Goal: Task Accomplishment & Management: Complete application form

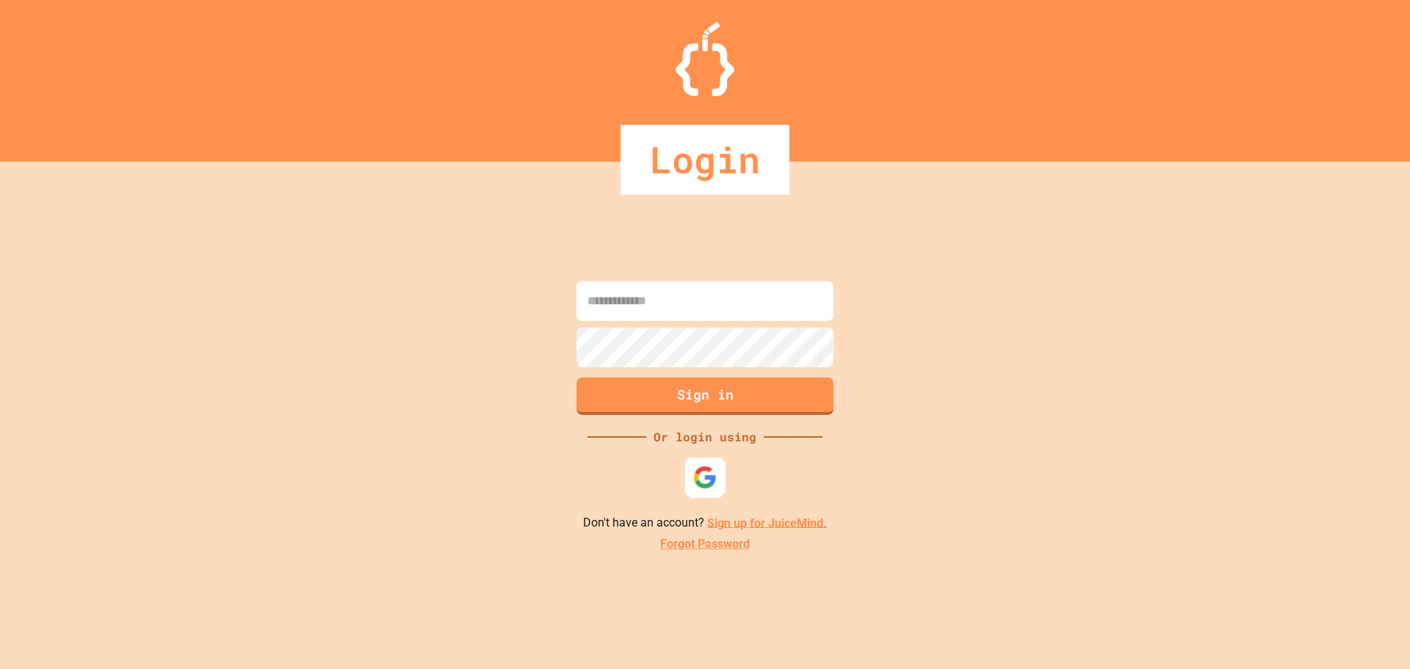
click at [714, 496] on div at bounding box center [705, 477] width 40 height 40
click at [711, 482] on img at bounding box center [705, 477] width 22 height 22
click at [695, 487] on img at bounding box center [705, 477] width 22 height 22
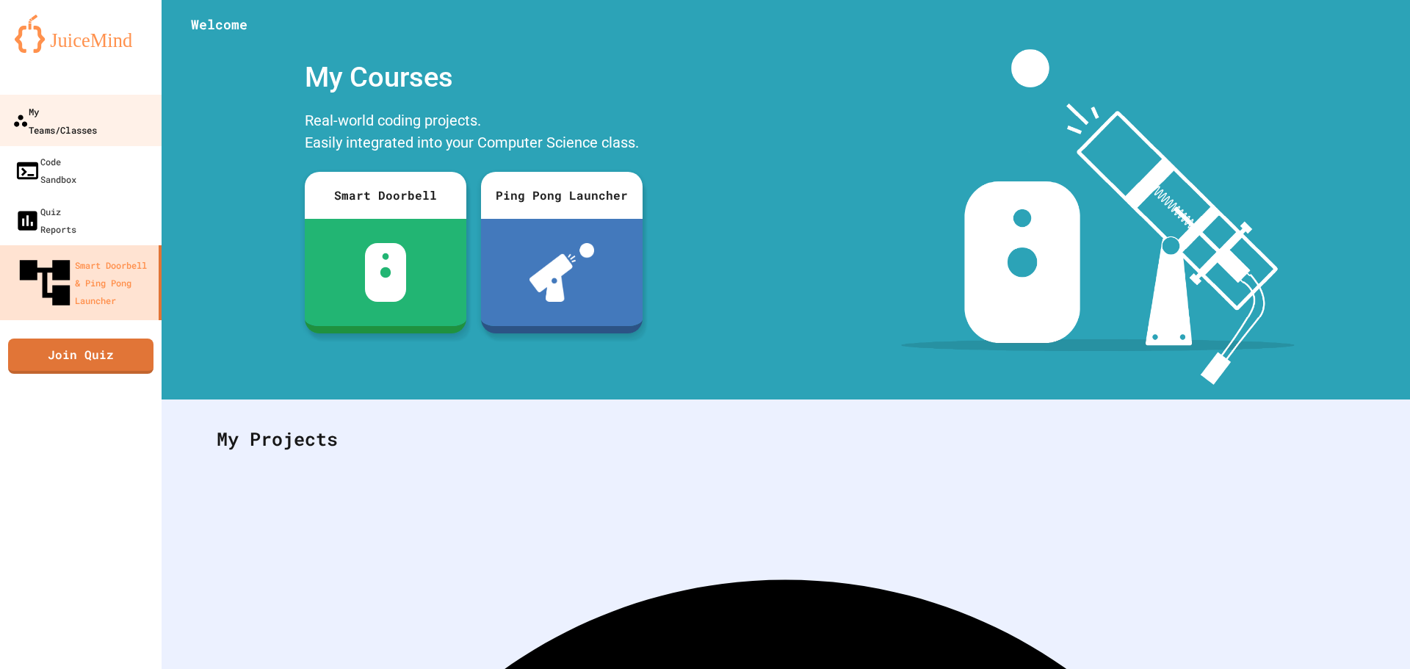
click at [54, 114] on div "My Teams/Classes" at bounding box center [54, 120] width 84 height 36
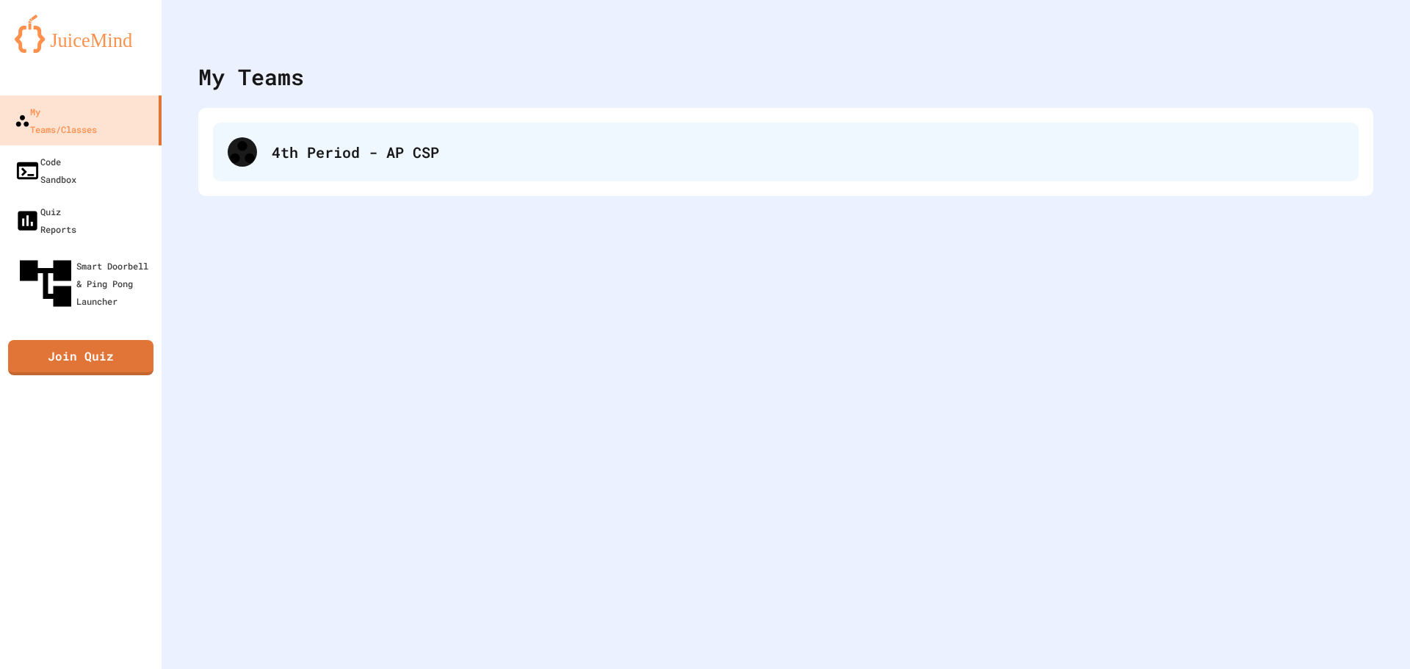
click at [370, 155] on div "4th Period - AP CSP" at bounding box center [808, 152] width 1072 height 22
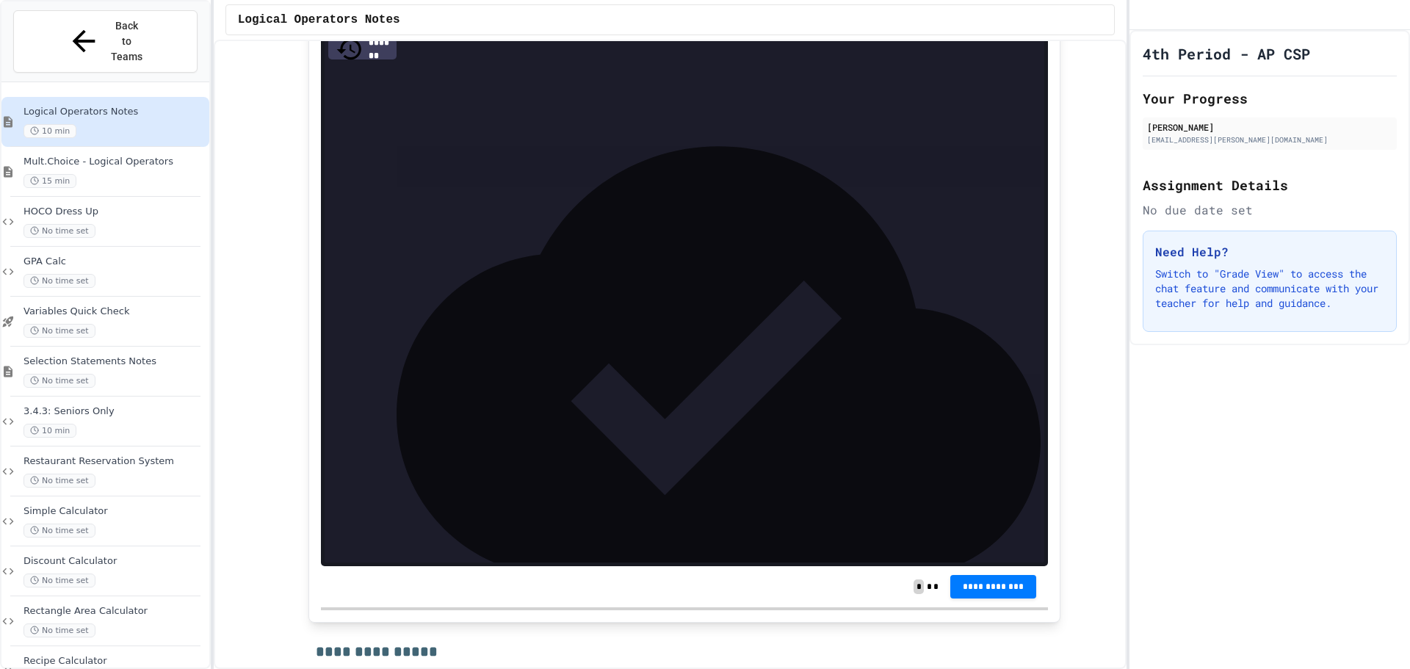
scroll to position [1615, 0]
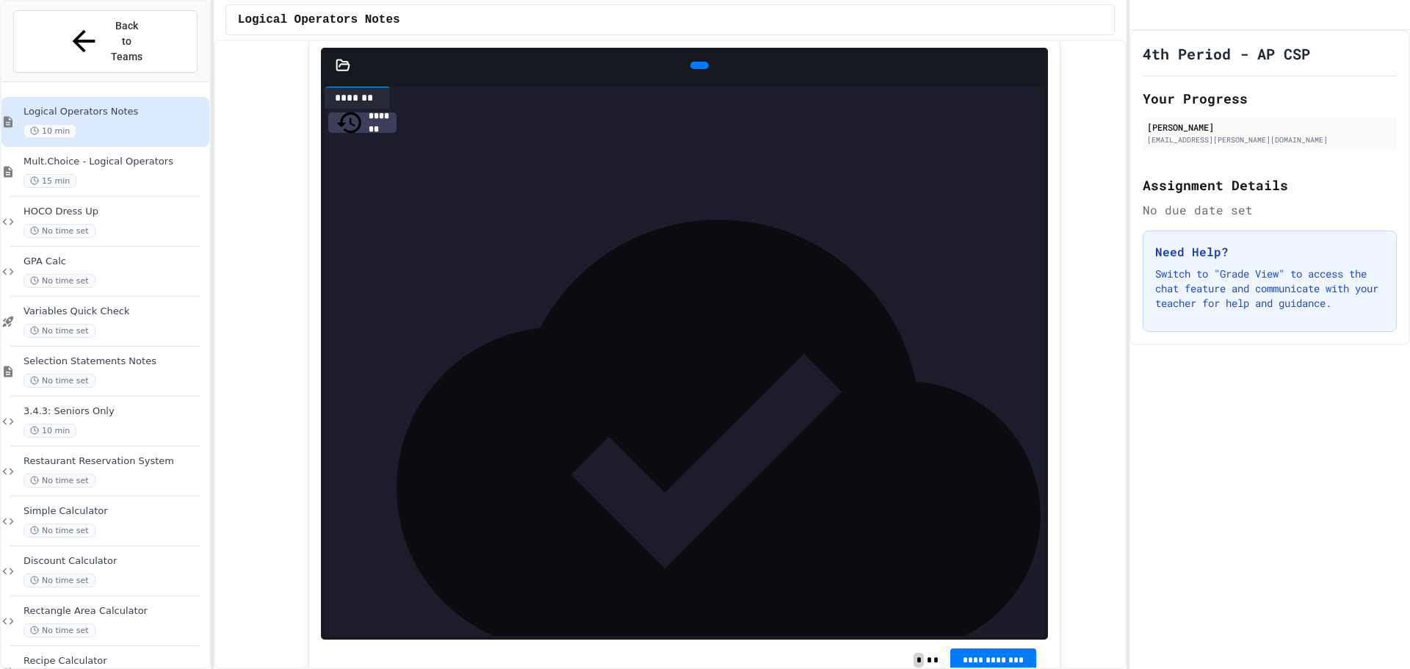
click at [696, 69] on div at bounding box center [699, 65] width 18 height 7
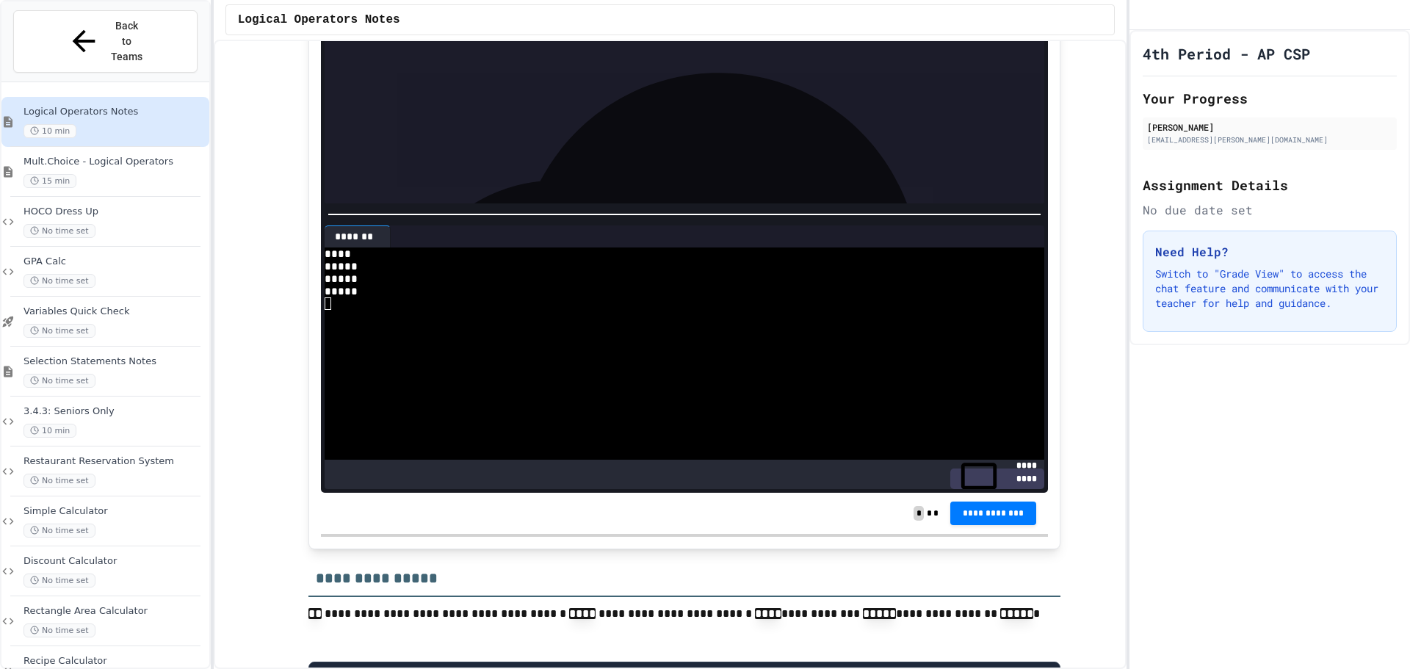
scroll to position [1689, 0]
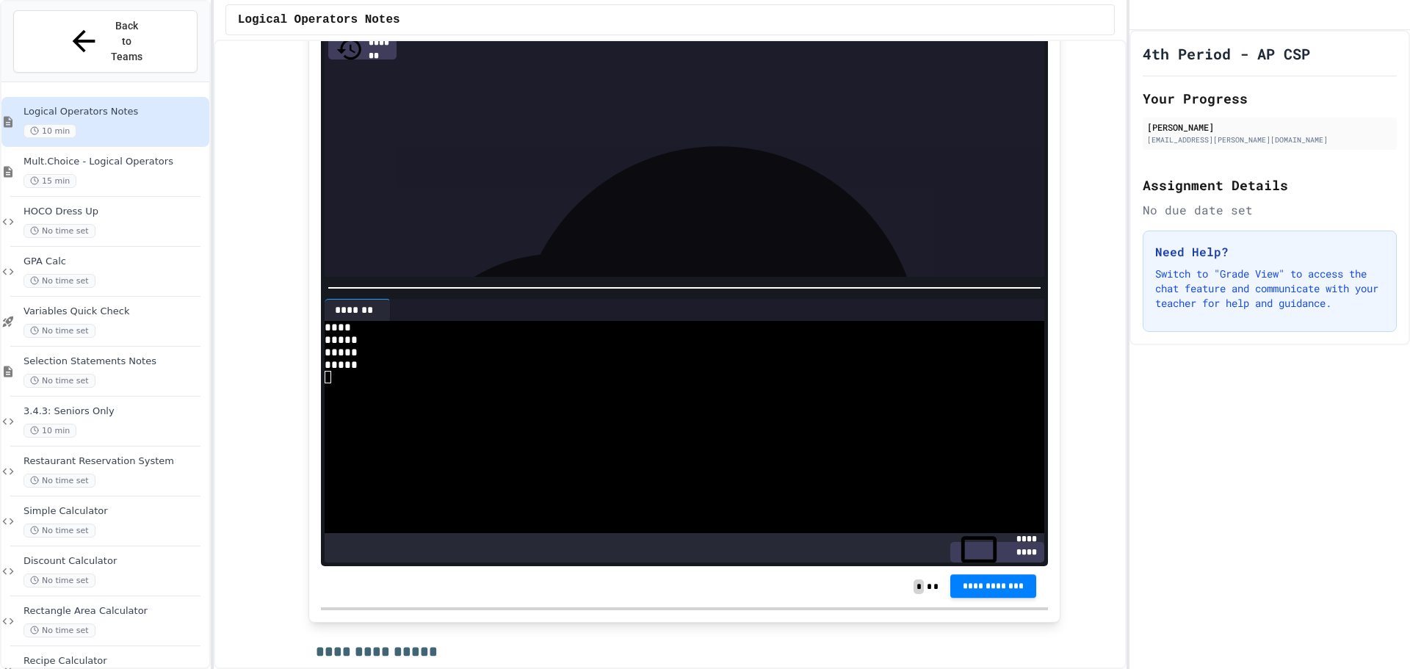
click at [962, 592] on span "**********" at bounding box center [993, 586] width 63 height 12
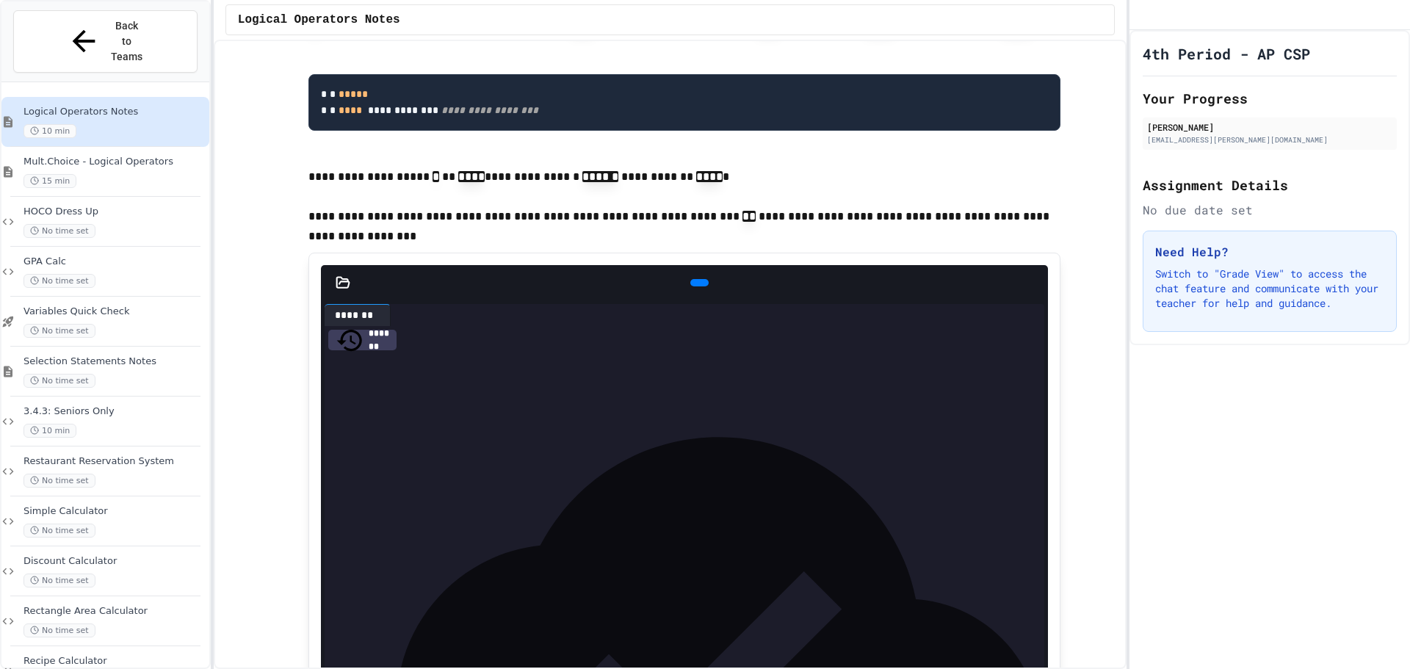
scroll to position [2570, 0]
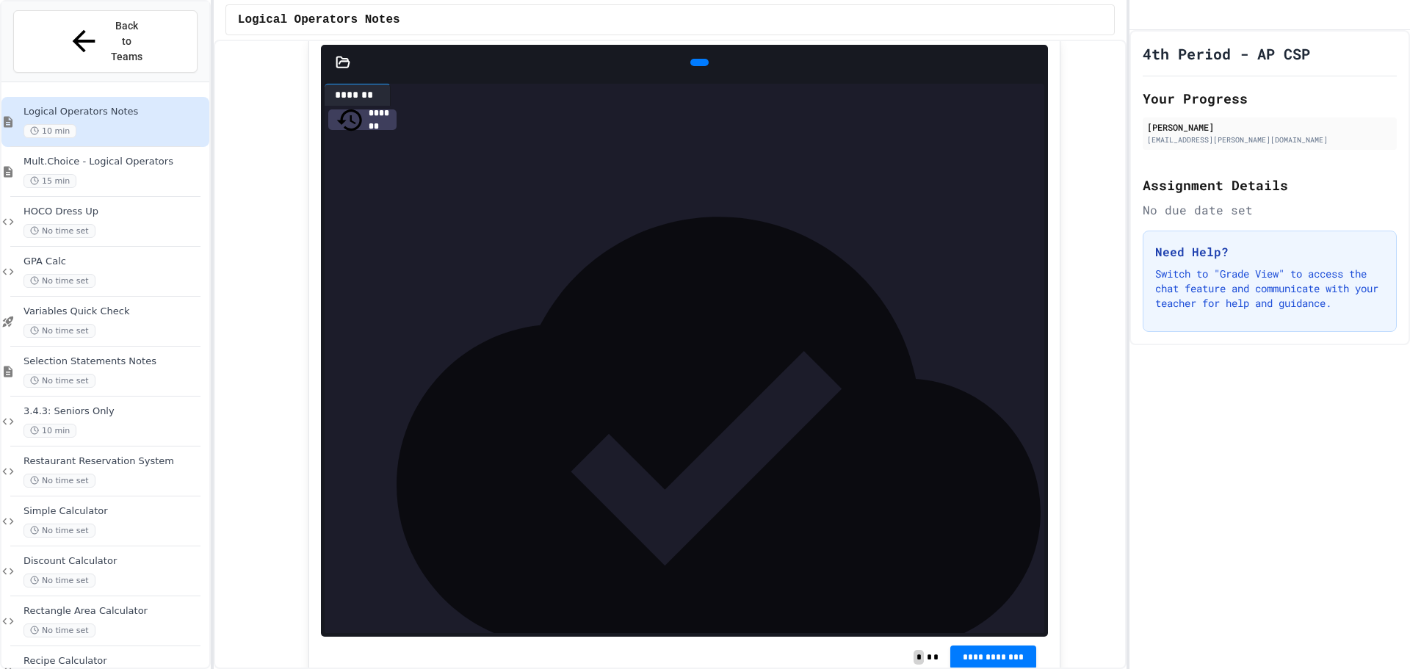
click at [697, 62] on icon at bounding box center [697, 62] width 0 height 0
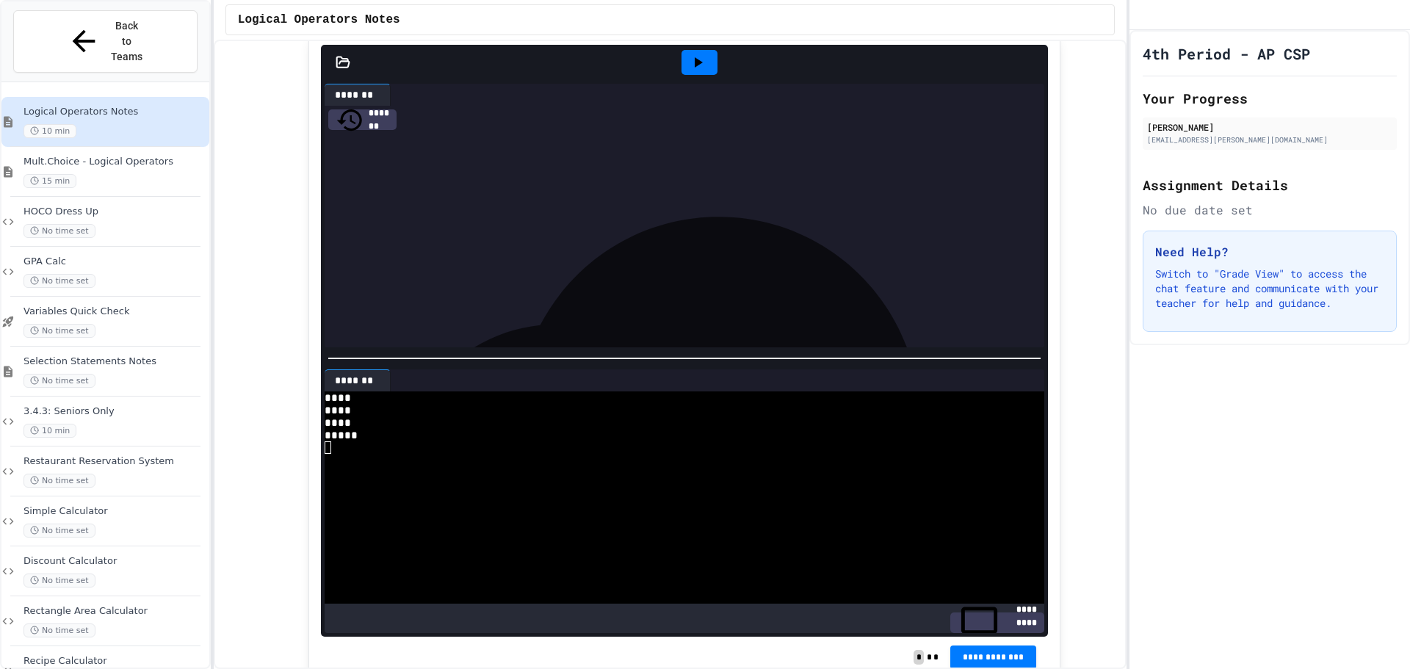
scroll to position [2643, 0]
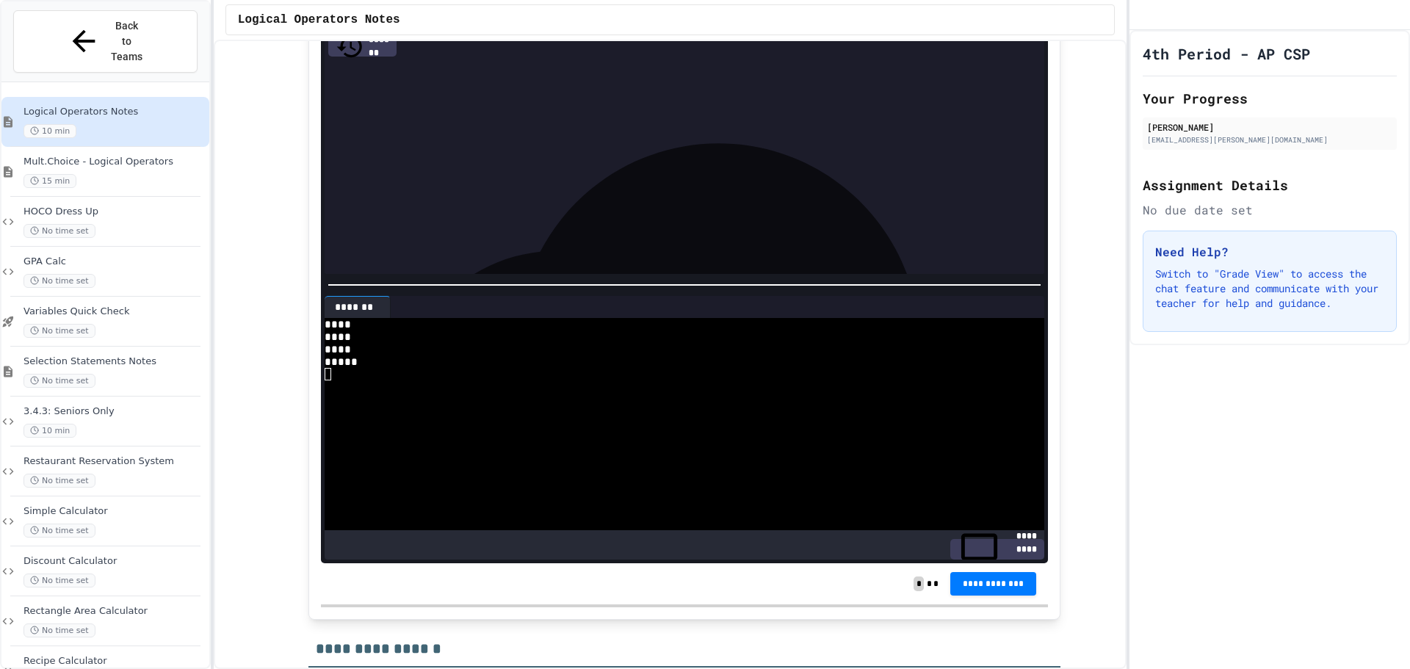
click at [997, 590] on span "**********" at bounding box center [993, 584] width 63 height 12
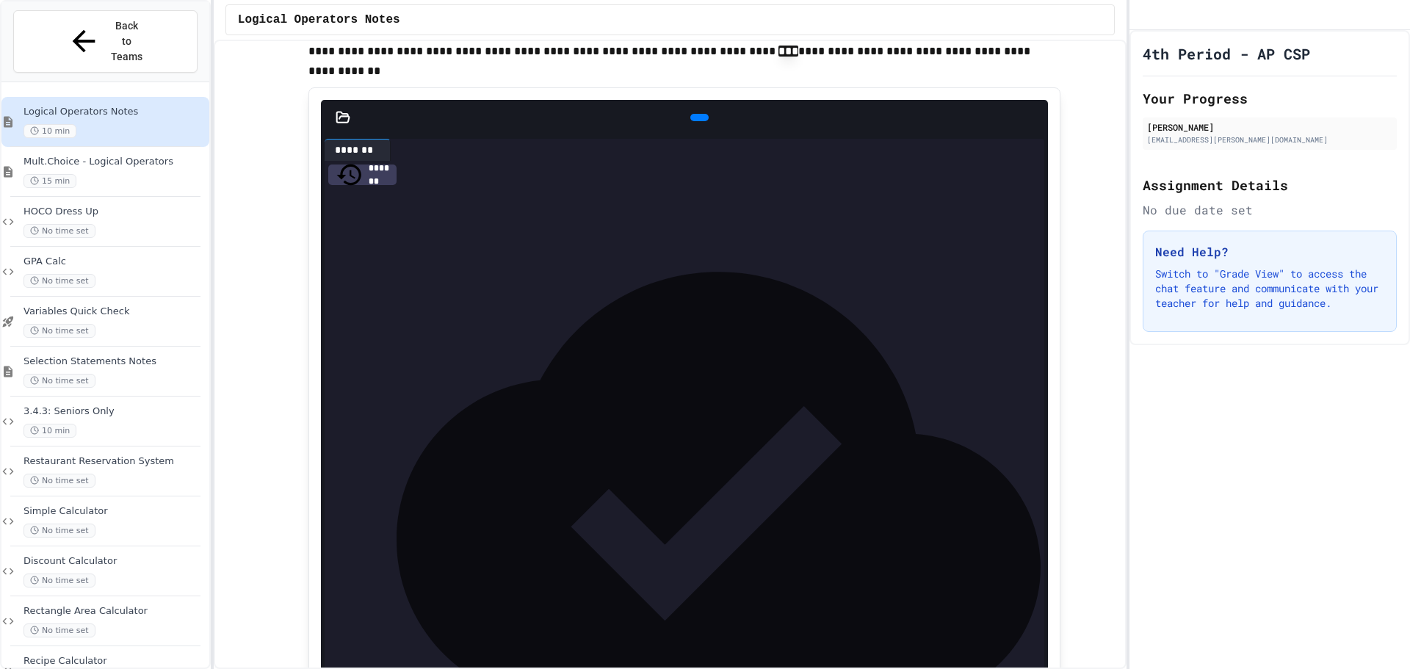
scroll to position [3597, 0]
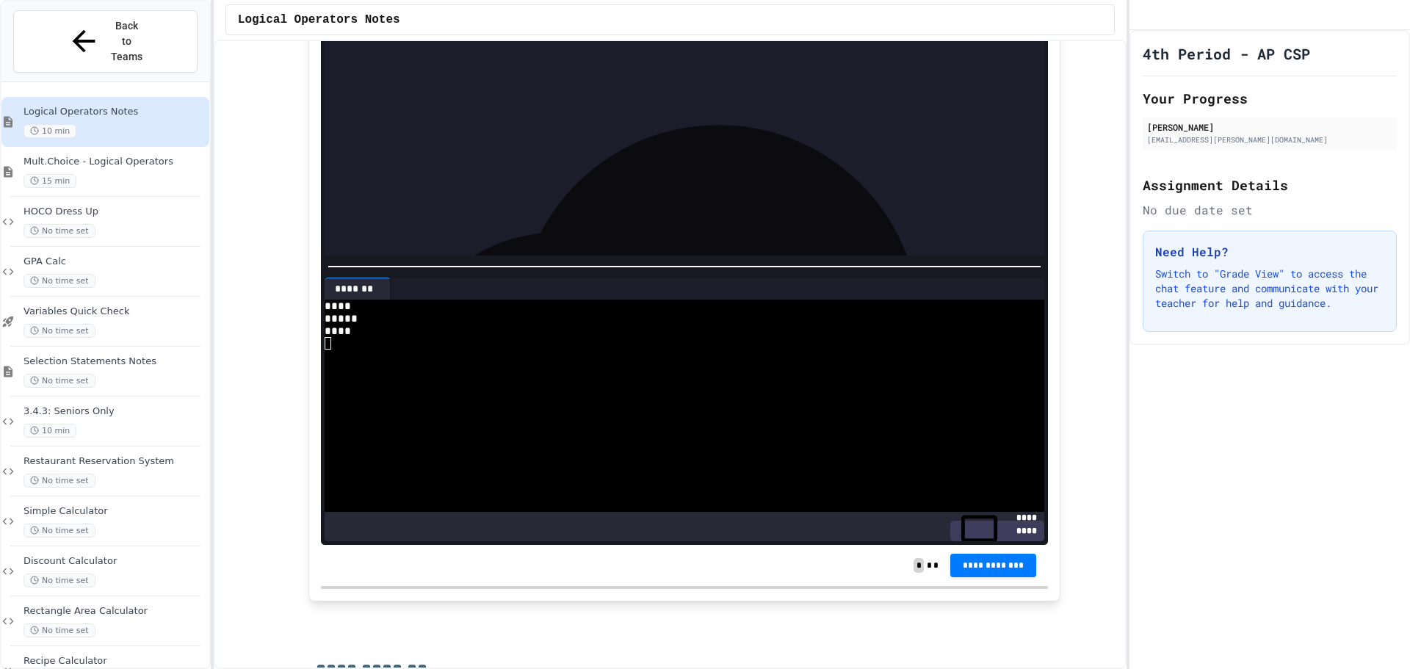
scroll to position [3818, 0]
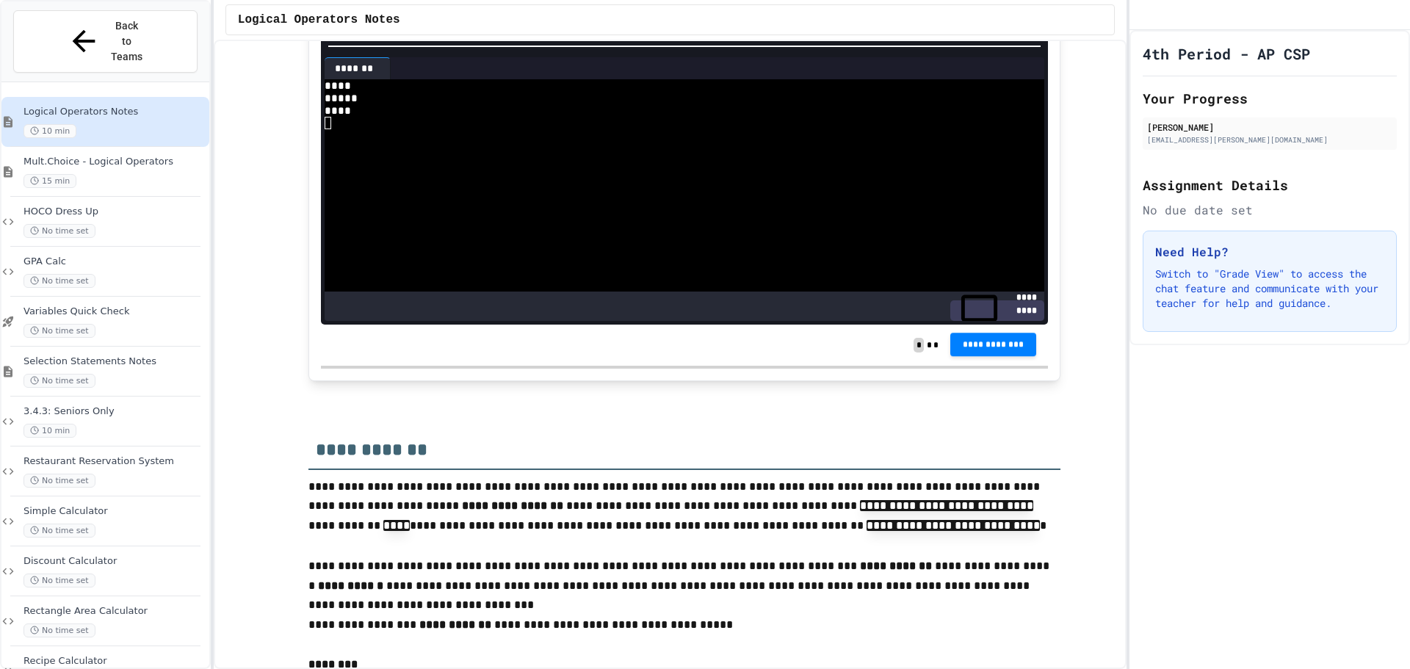
click at [1009, 350] on span "**********" at bounding box center [993, 344] width 63 height 12
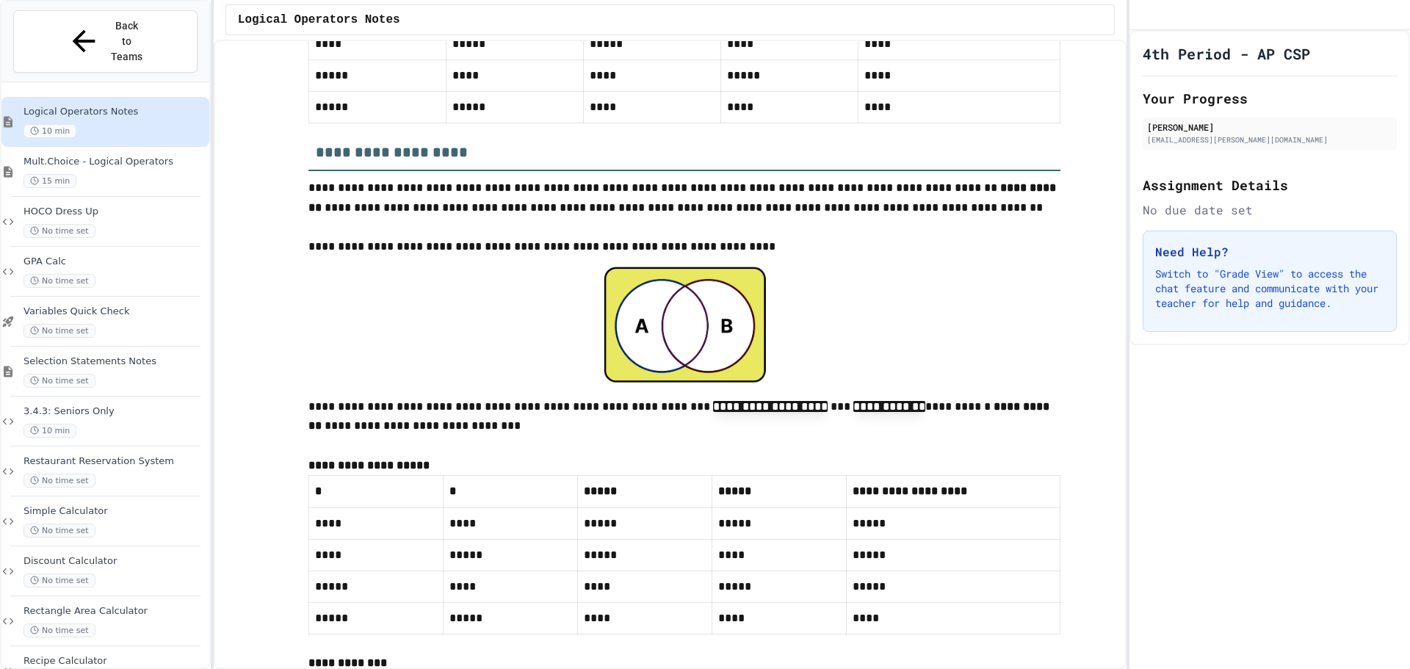
scroll to position [5135, 0]
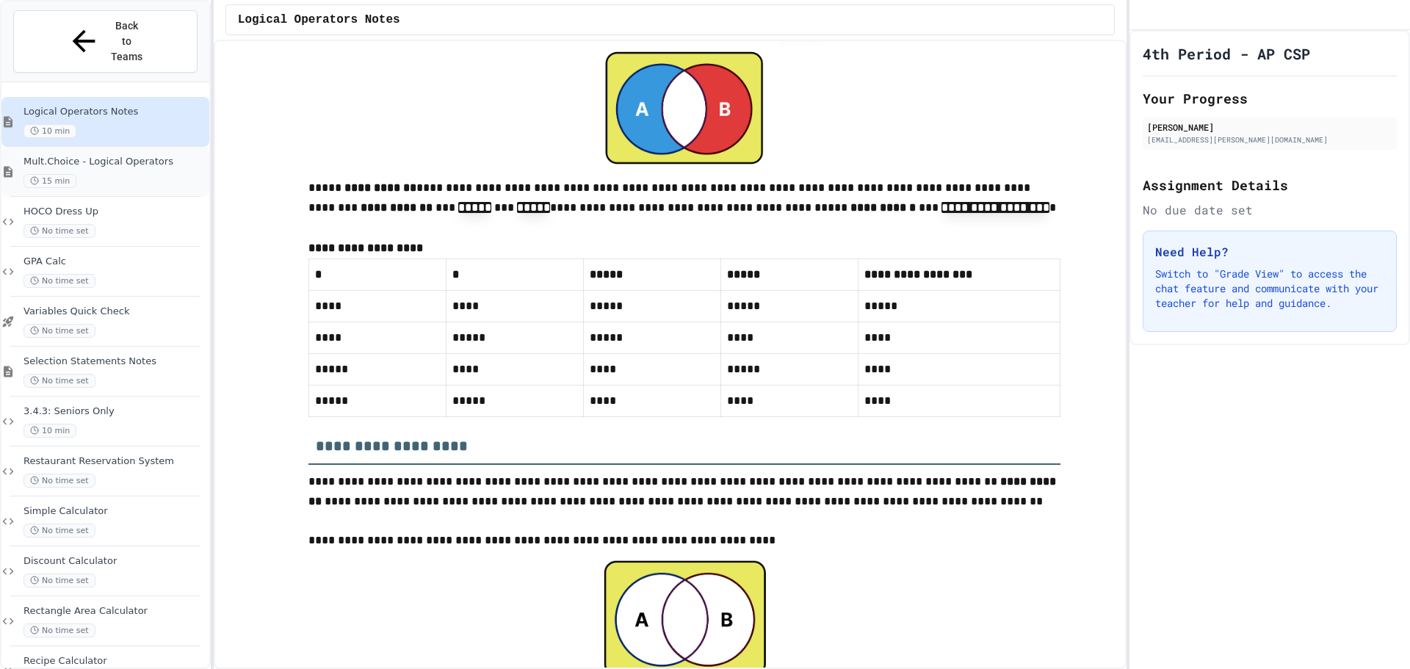
click at [159, 156] on div "Mult.Choice - Logical Operators 15 min" at bounding box center [114, 172] width 183 height 32
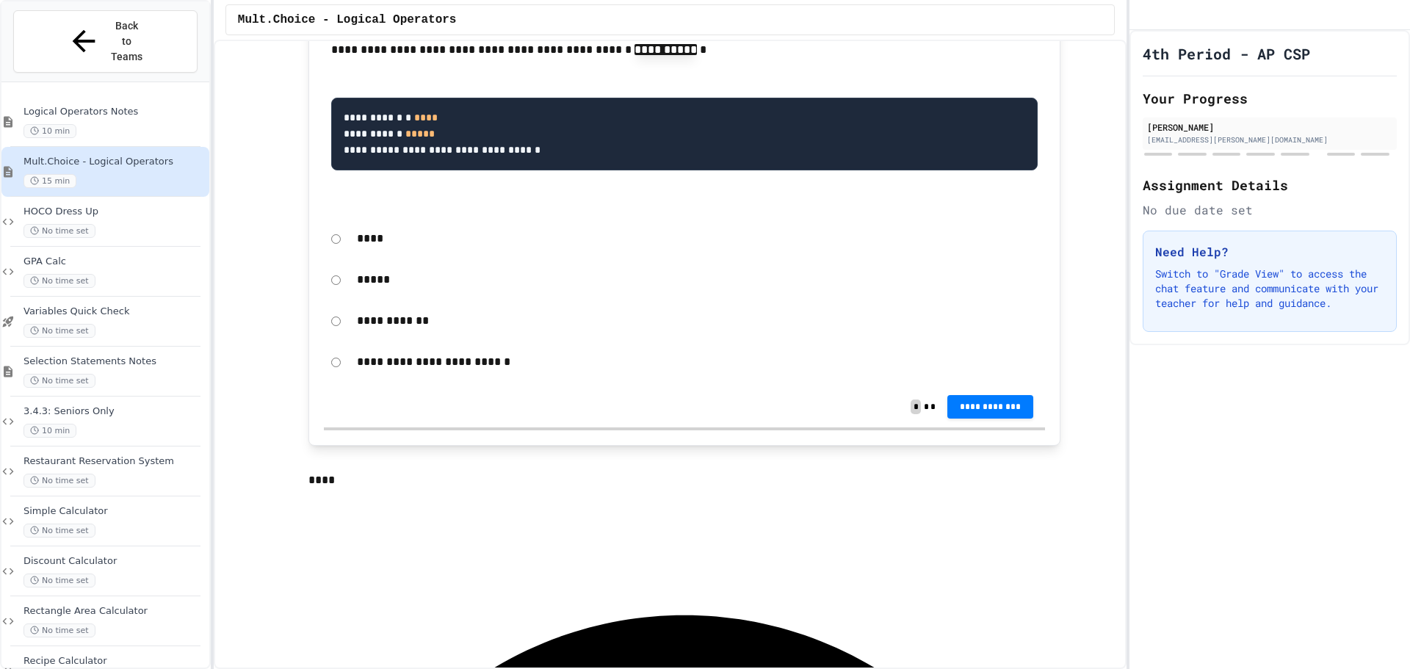
scroll to position [294, 0]
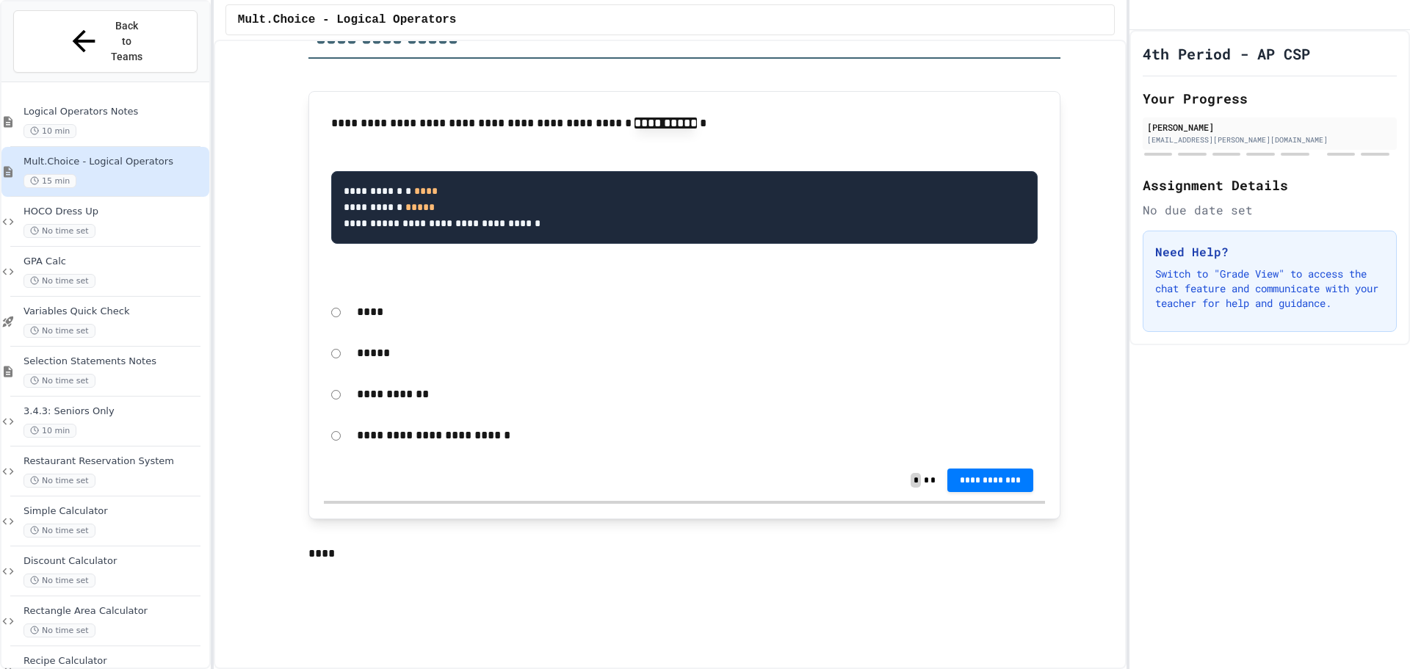
drag, startPoint x: 327, startPoint y: 124, endPoint x: 550, endPoint y: 117, distance: 223.3
click at [538, 120] on p "**********" at bounding box center [684, 124] width 706 height 21
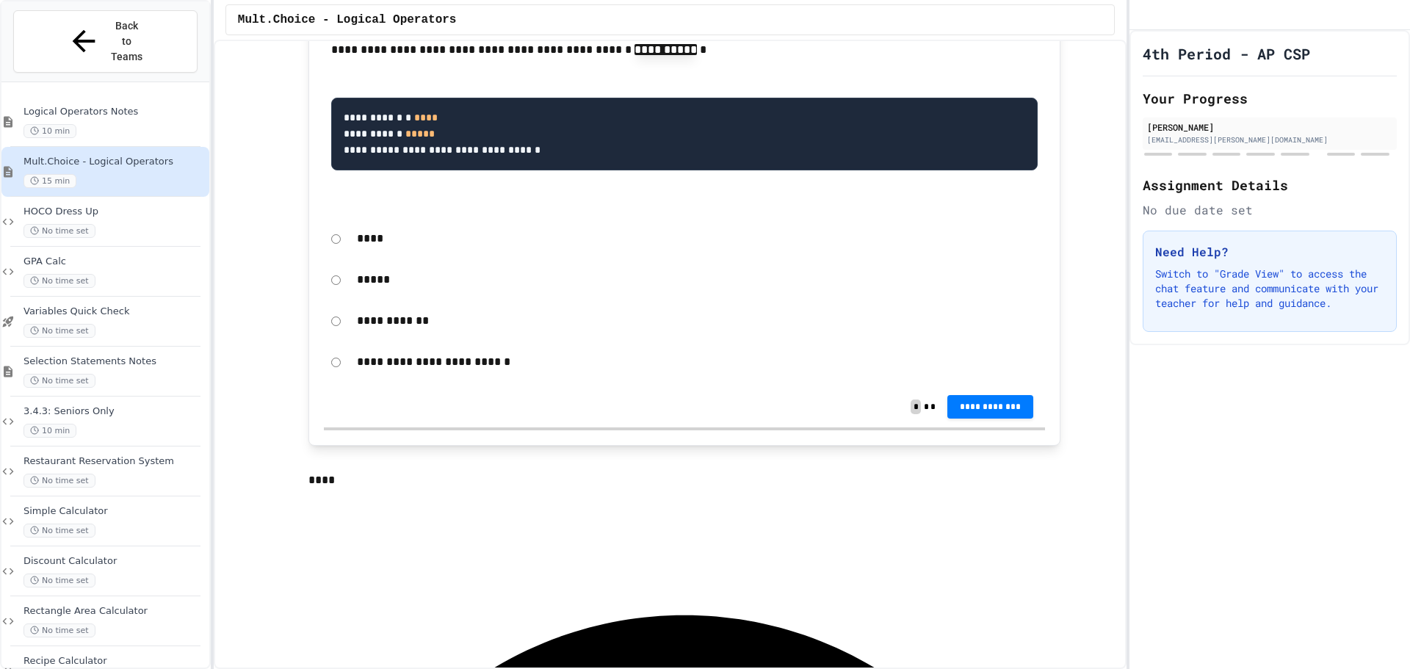
scroll to position [294, 0]
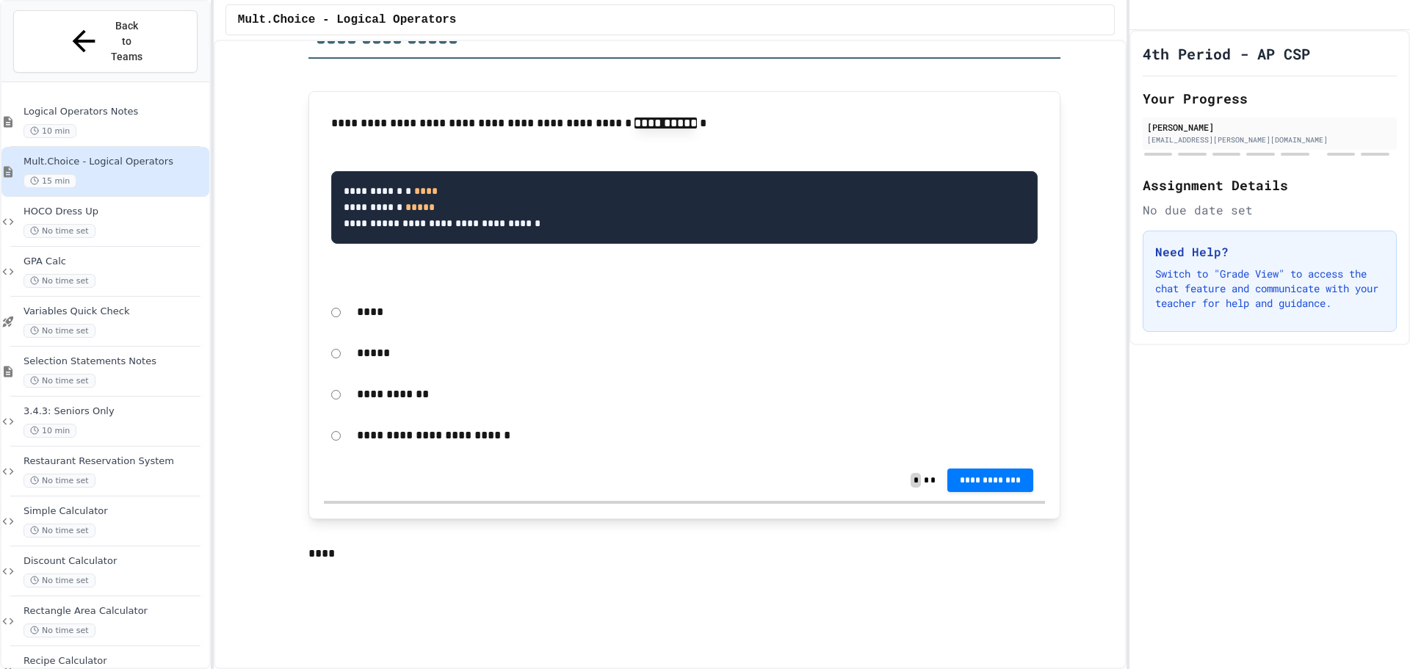
click at [349, 313] on div "****" at bounding box center [696, 312] width 695 height 34
click at [317, 315] on div "**********" at bounding box center [684, 305] width 752 height 428
click at [1007, 486] on span "**********" at bounding box center [990, 480] width 63 height 12
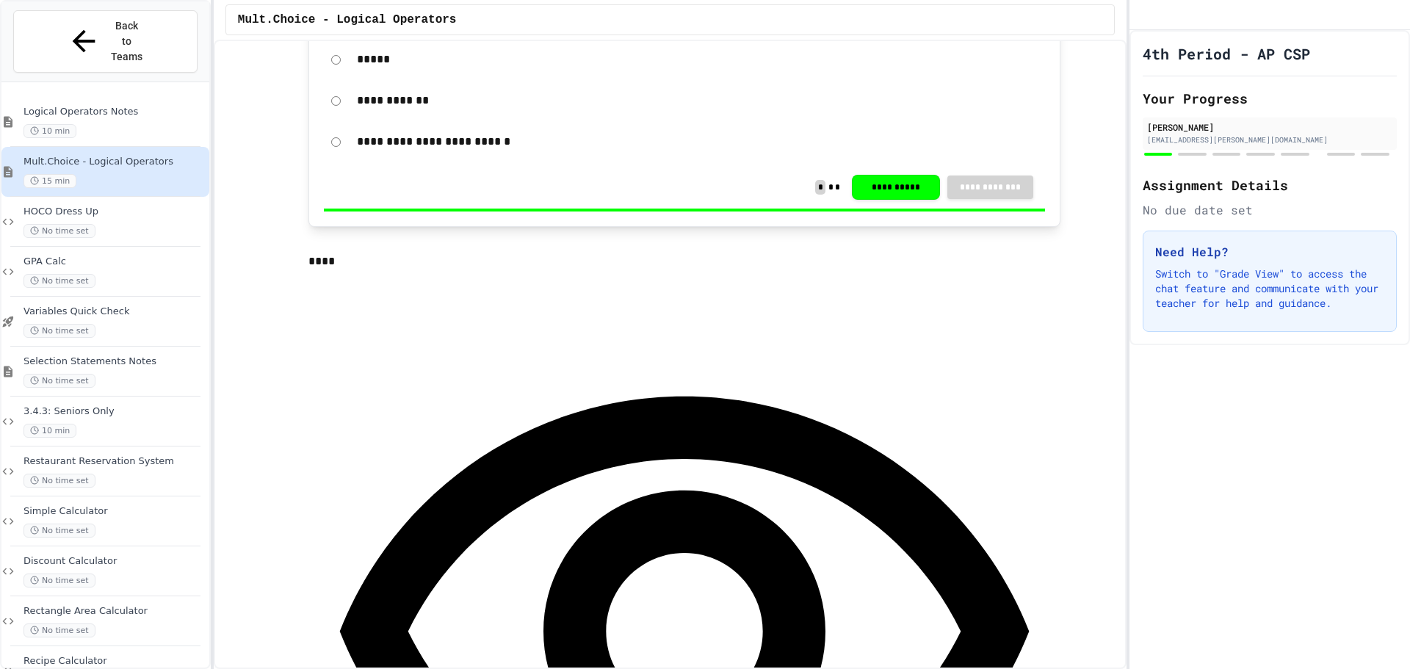
scroll to position [734, 0]
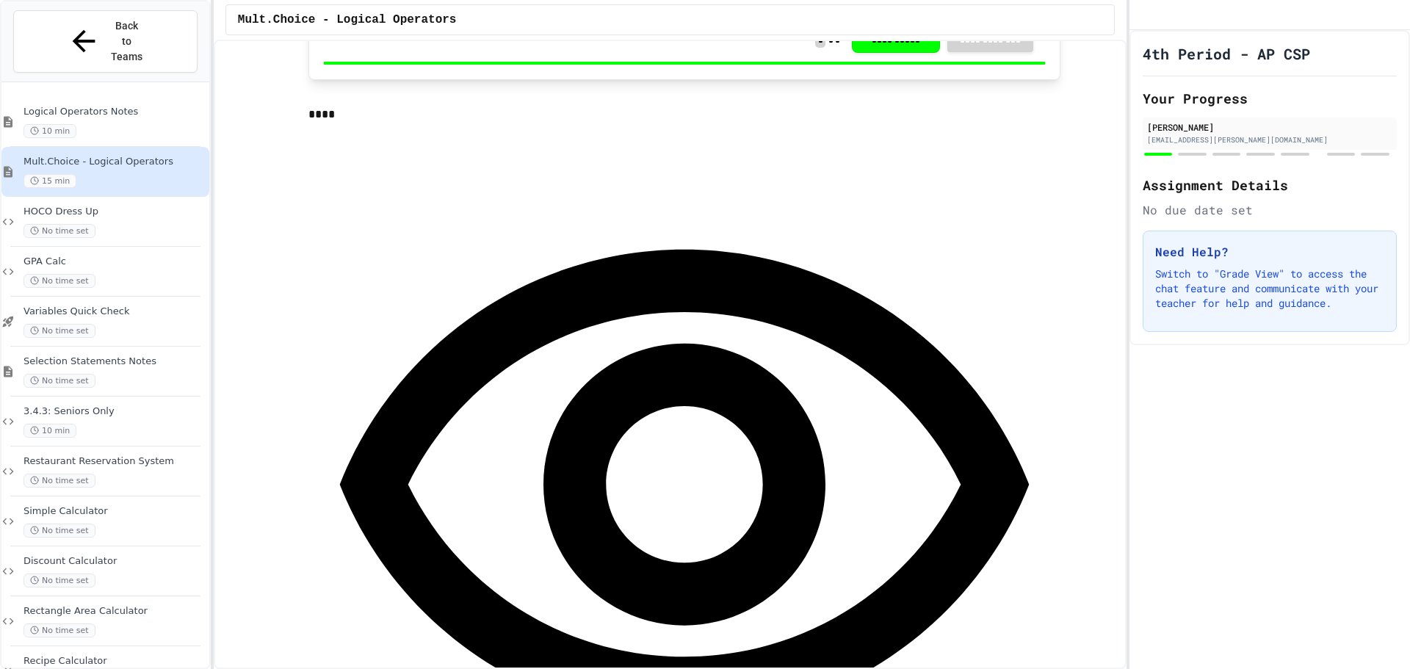
click at [125, 124] on div "10 min" at bounding box center [114, 131] width 183 height 14
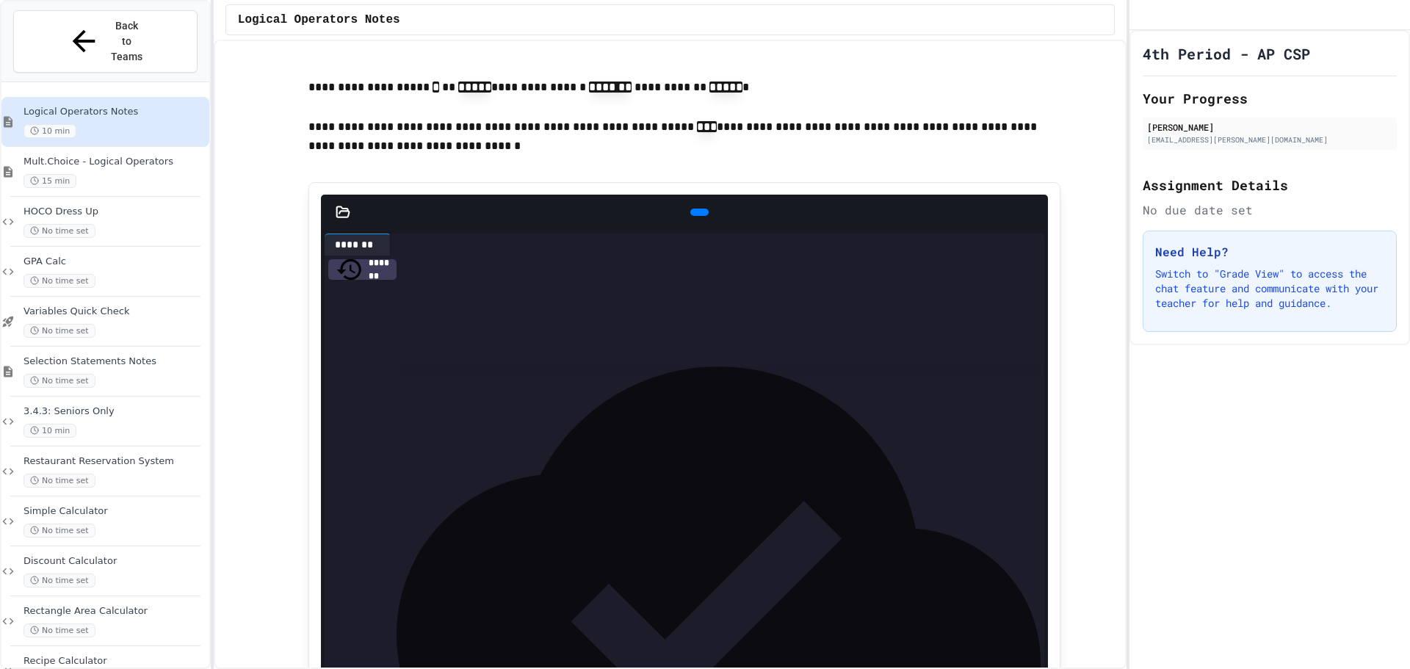
scroll to position [1762, 0]
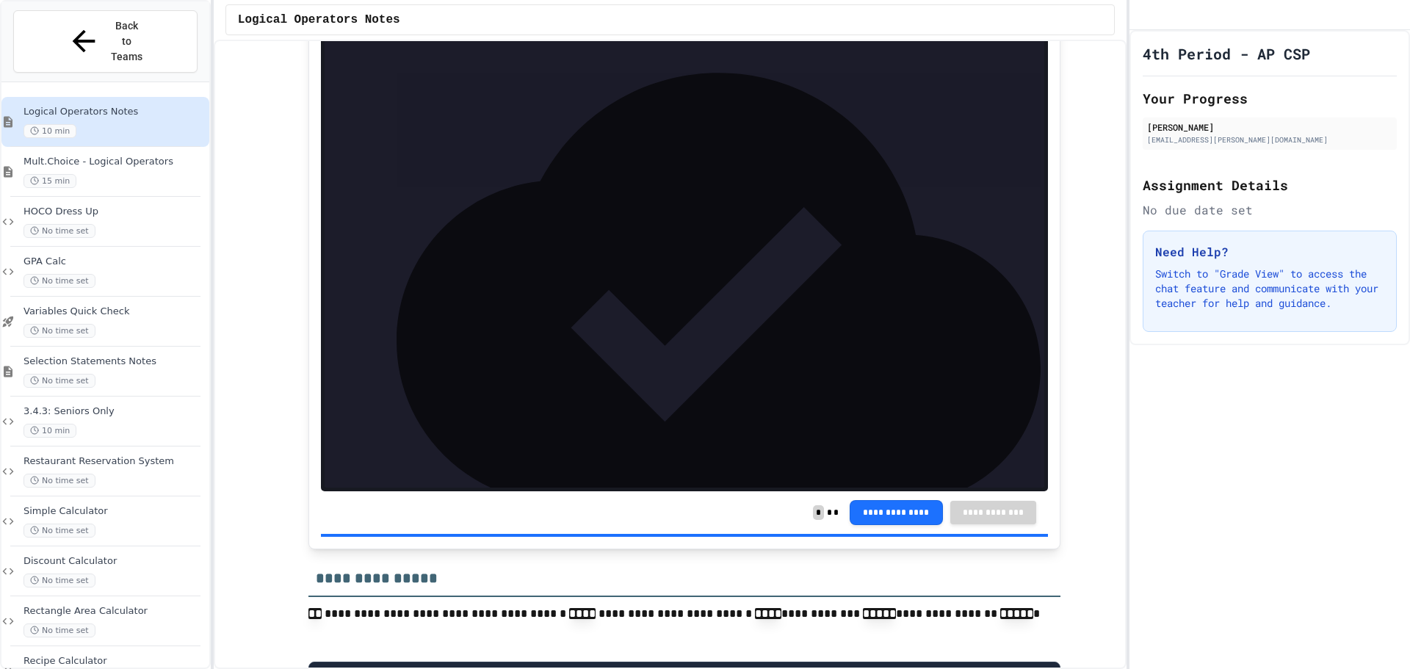
click at [99, 174] on div "15 min" at bounding box center [114, 181] width 183 height 14
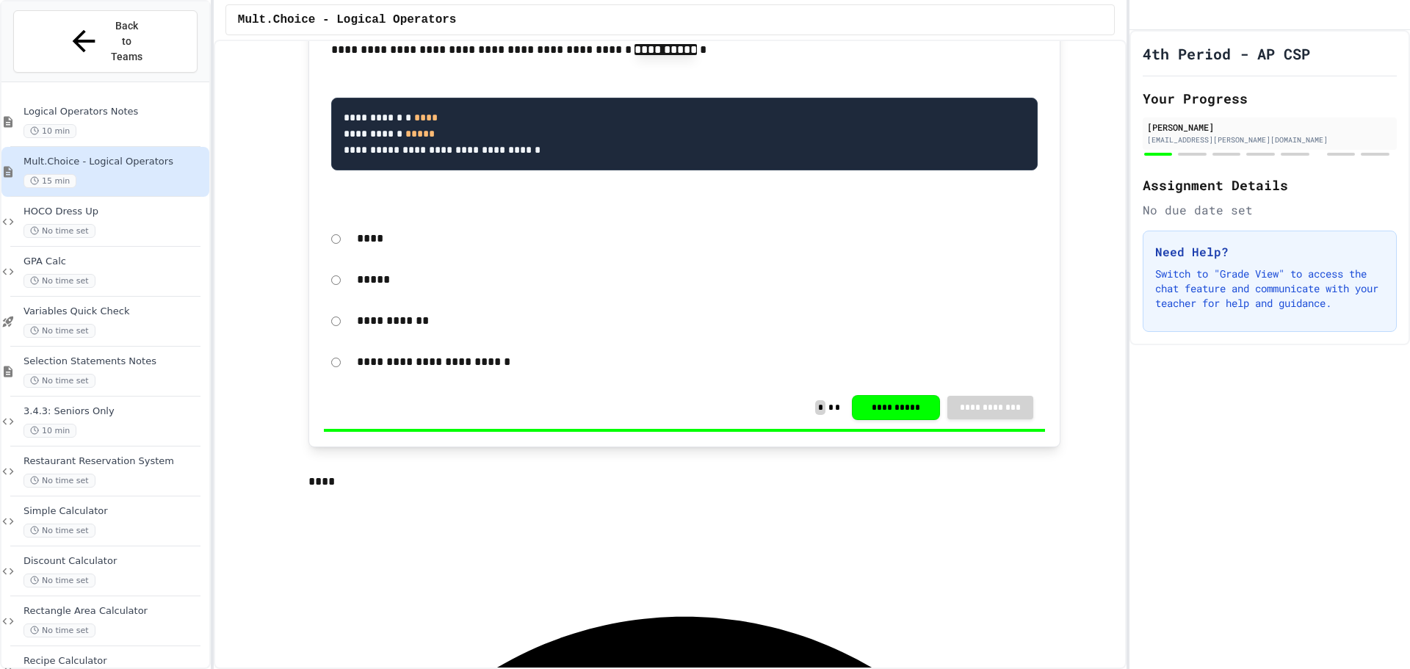
scroll to position [734, 0]
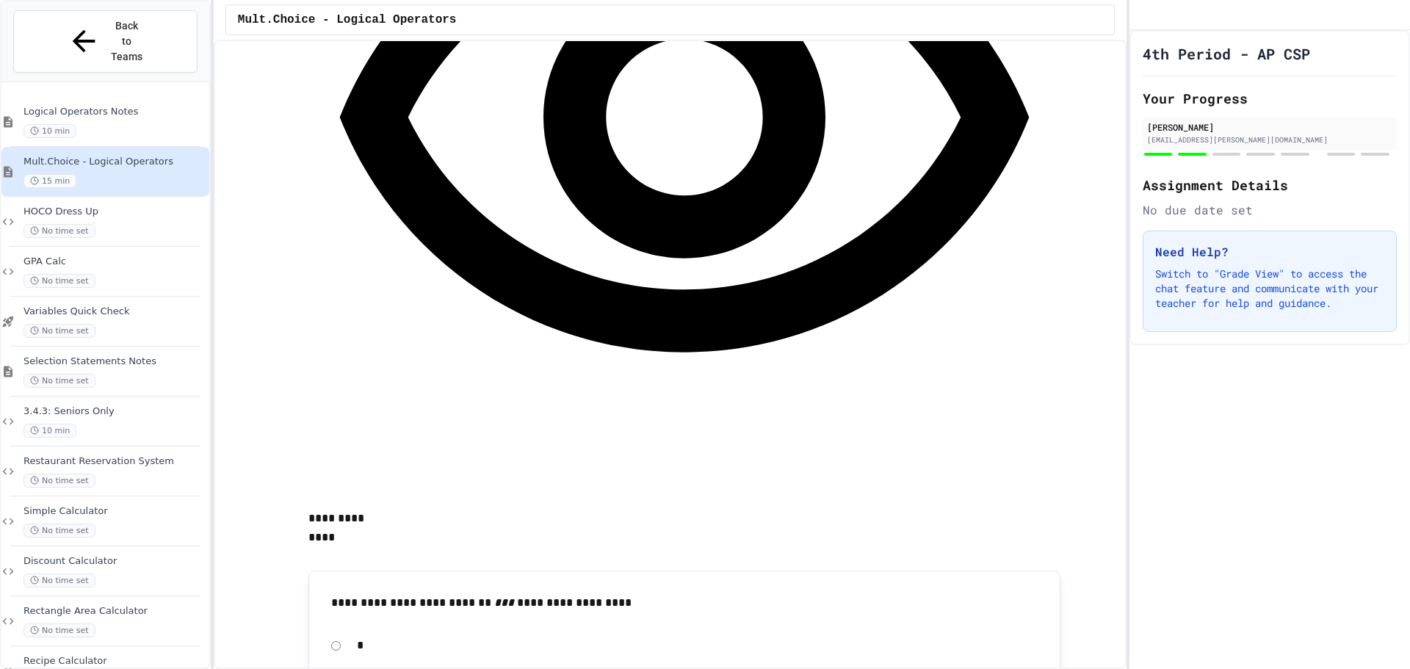
drag, startPoint x: 1316, startPoint y: 242, endPoint x: 1309, endPoint y: 246, distance: 7.9
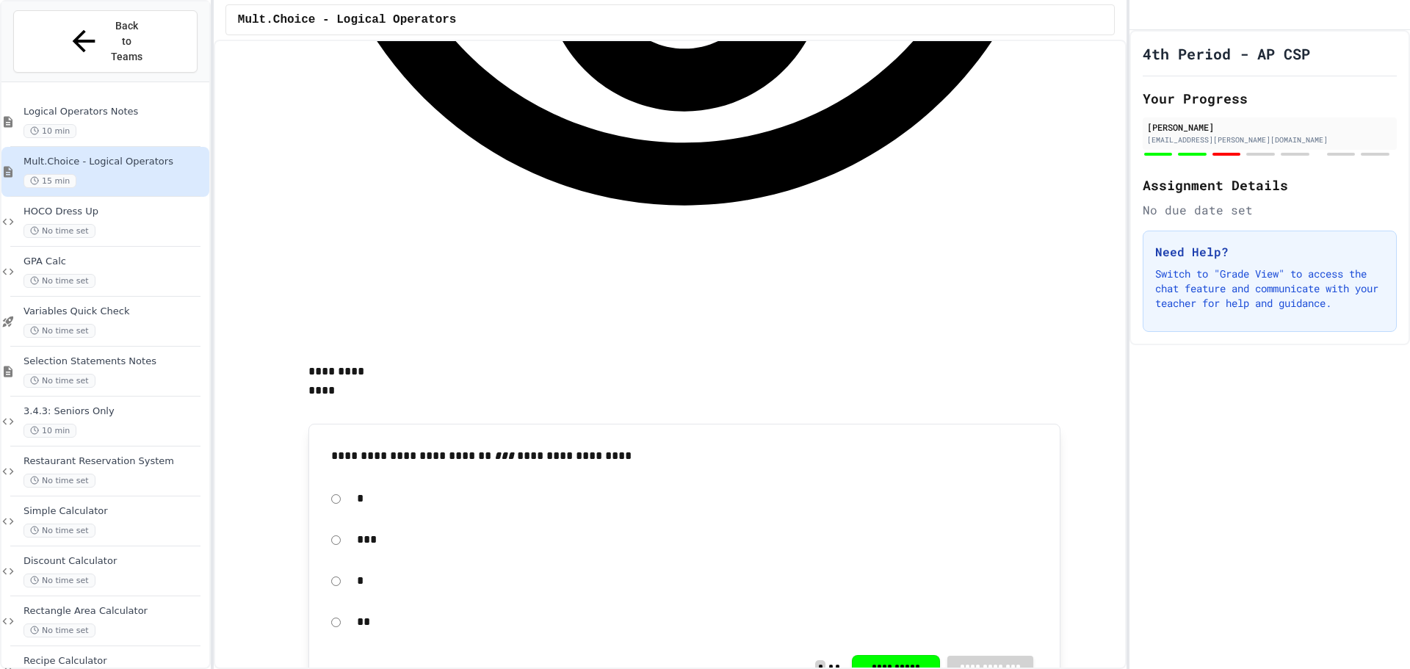
click at [28, 124] on span "10 min" at bounding box center [49, 131] width 53 height 14
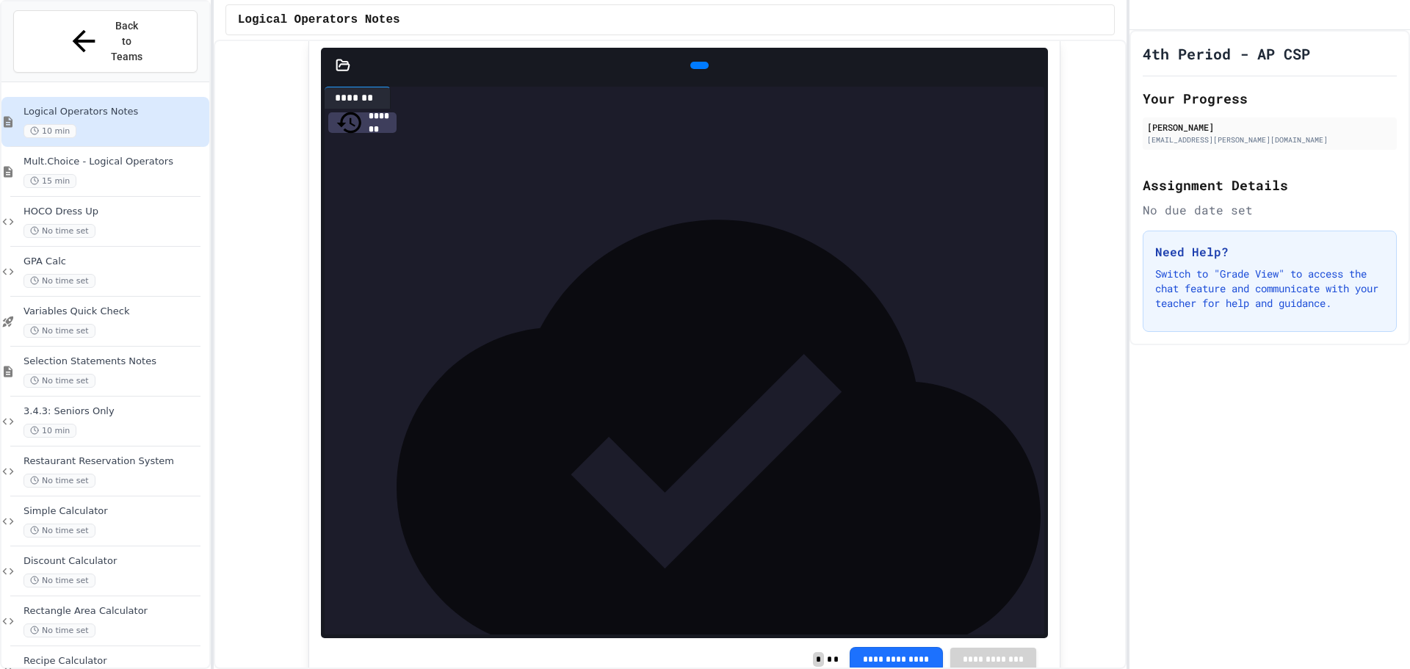
scroll to position [1542, 0]
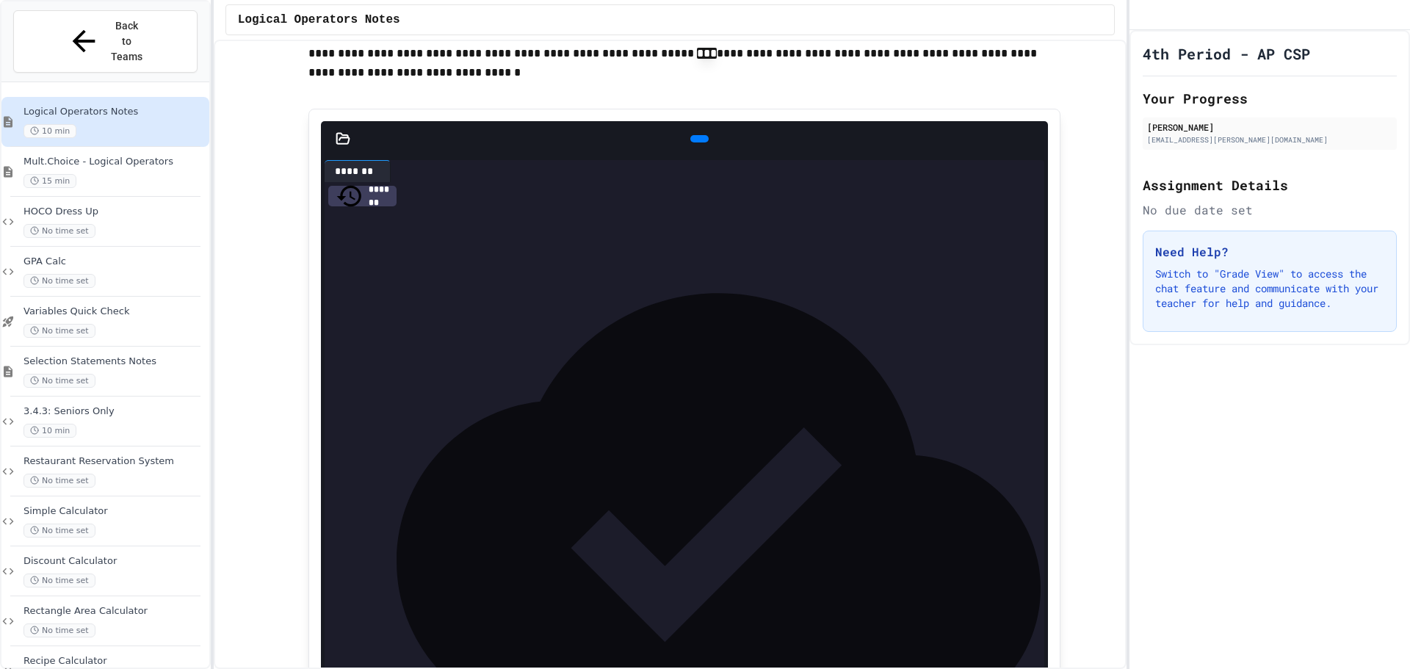
click at [703, 153] on icon at bounding box center [707, 147] width 8 height 10
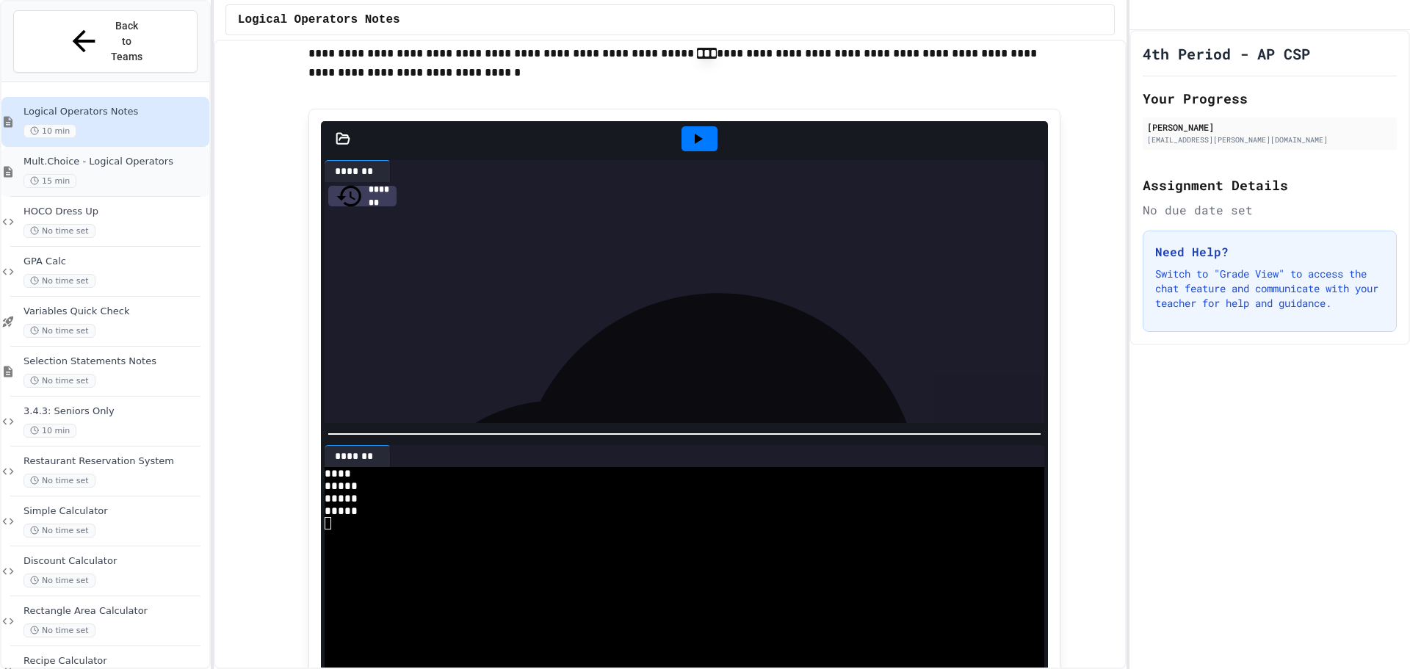
click at [106, 156] on span "Mult.Choice - Logical Operators" at bounding box center [114, 162] width 183 height 12
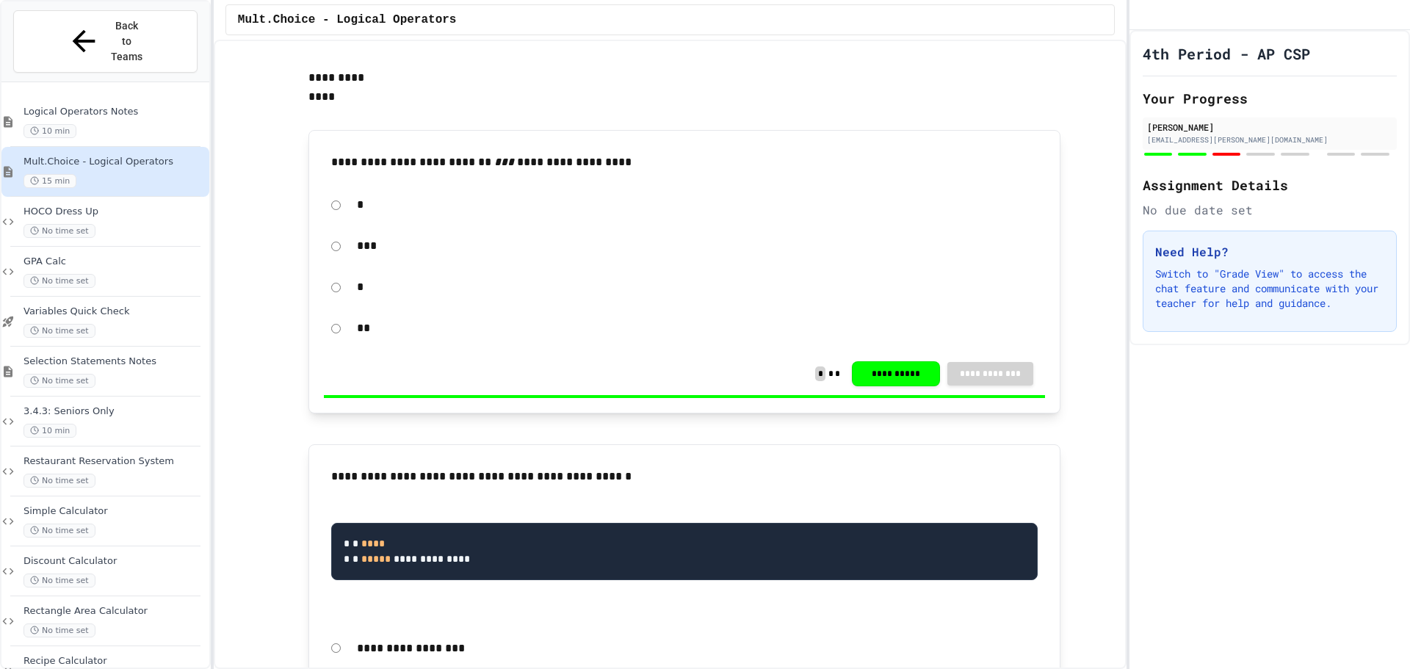
scroll to position [1615, 0]
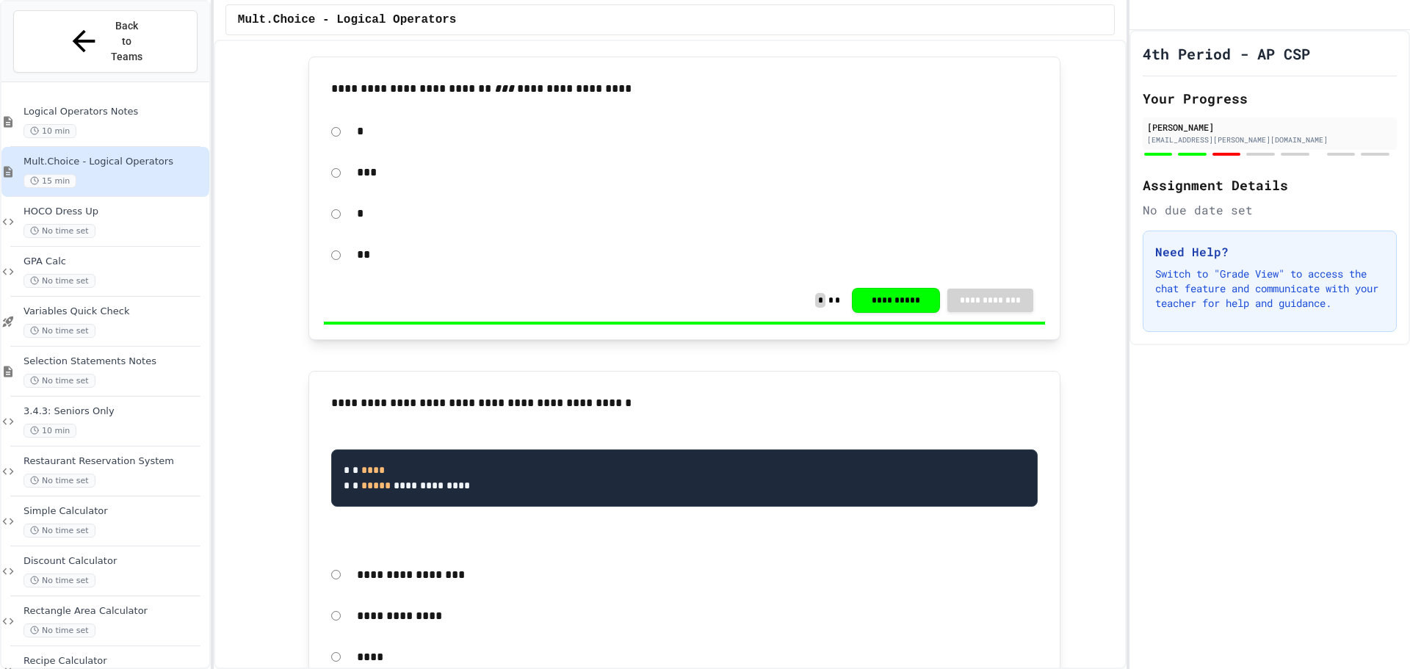
click at [104, 97] on div "Logical Operators Notes 10 min" at bounding box center [105, 122] width 208 height 50
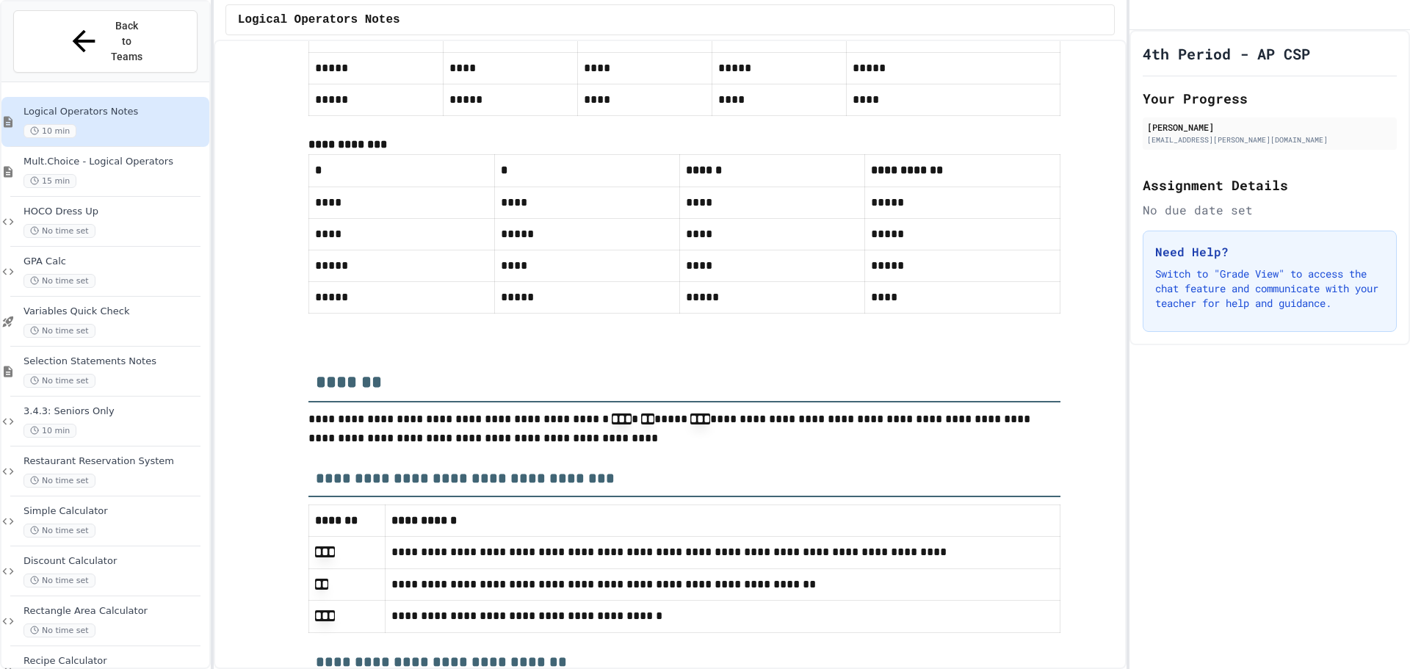
scroll to position [6236, 0]
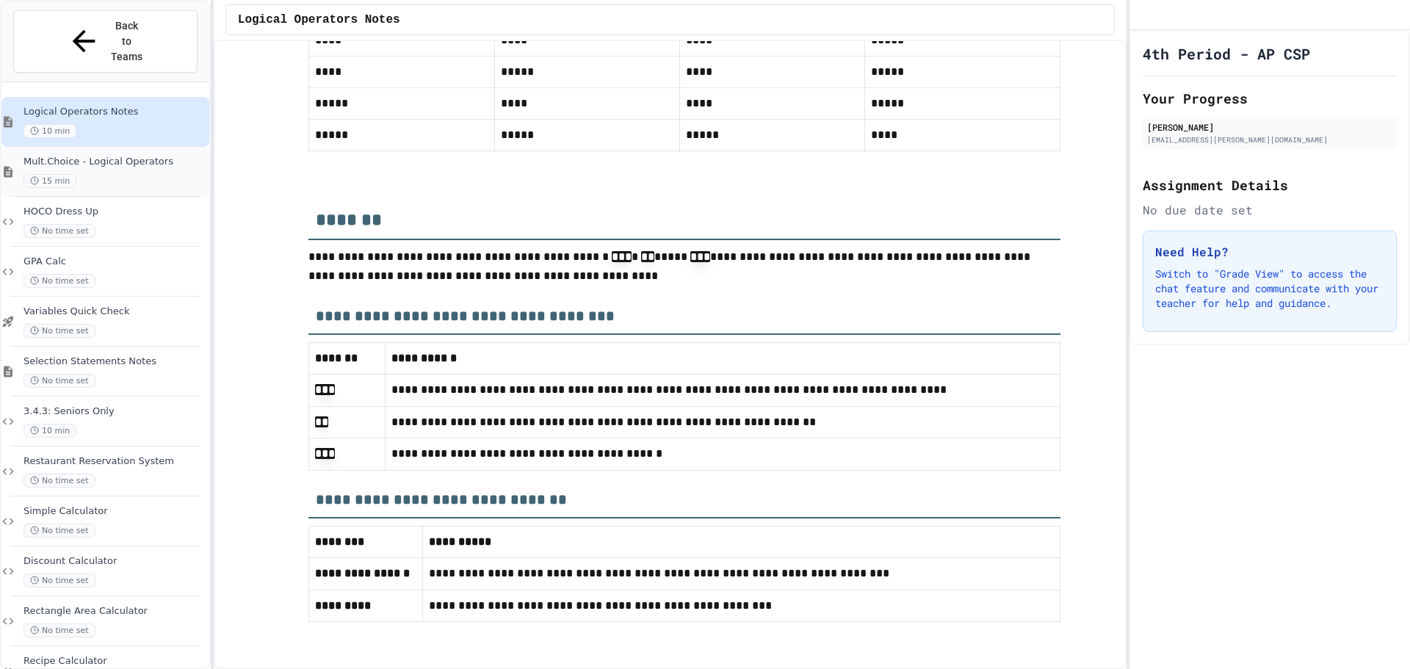
click at [87, 156] on span "Mult.Choice - Logical Operators" at bounding box center [114, 162] width 183 height 12
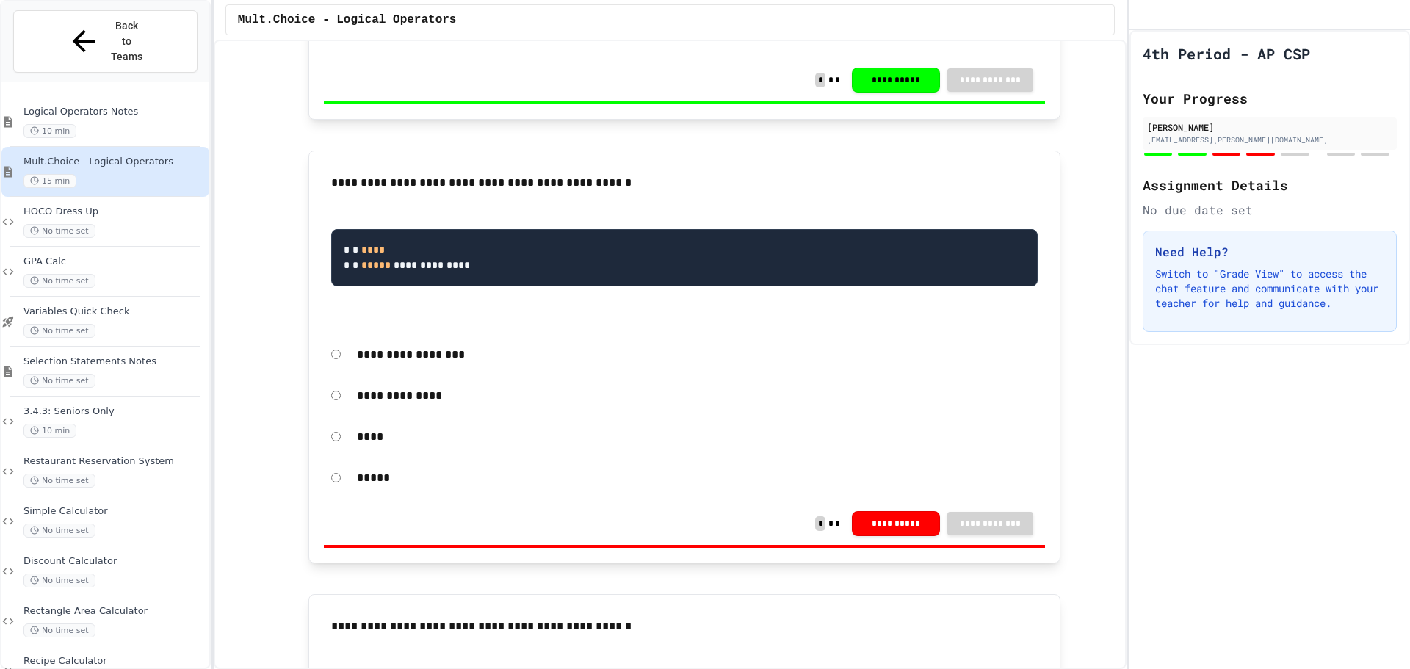
scroll to position [1909, 0]
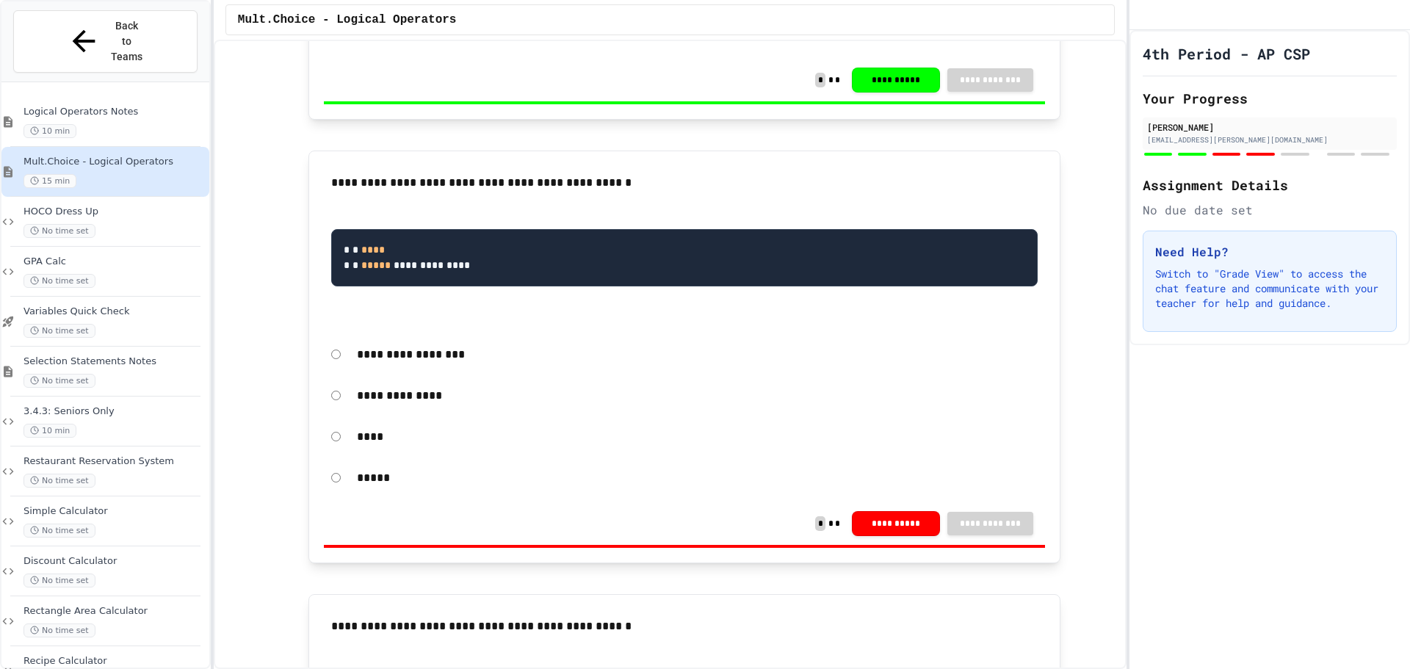
scroll to position [1762, 0]
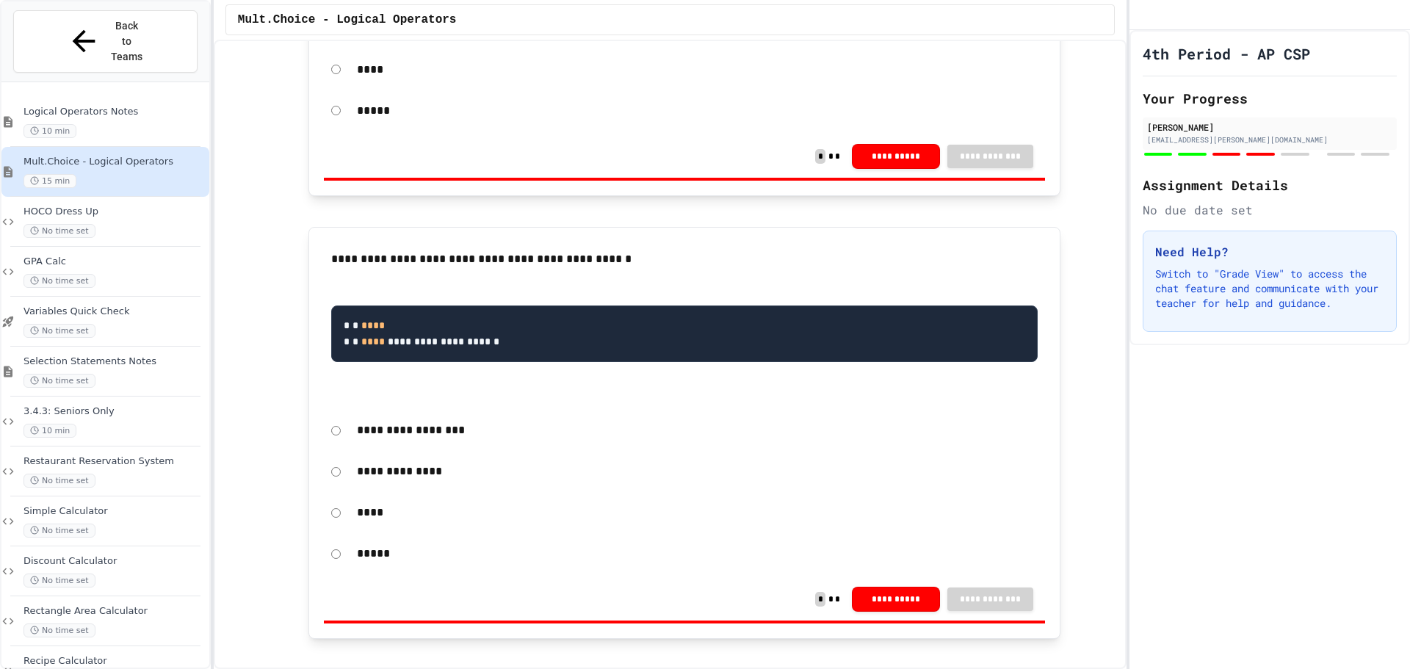
scroll to position [2276, 0]
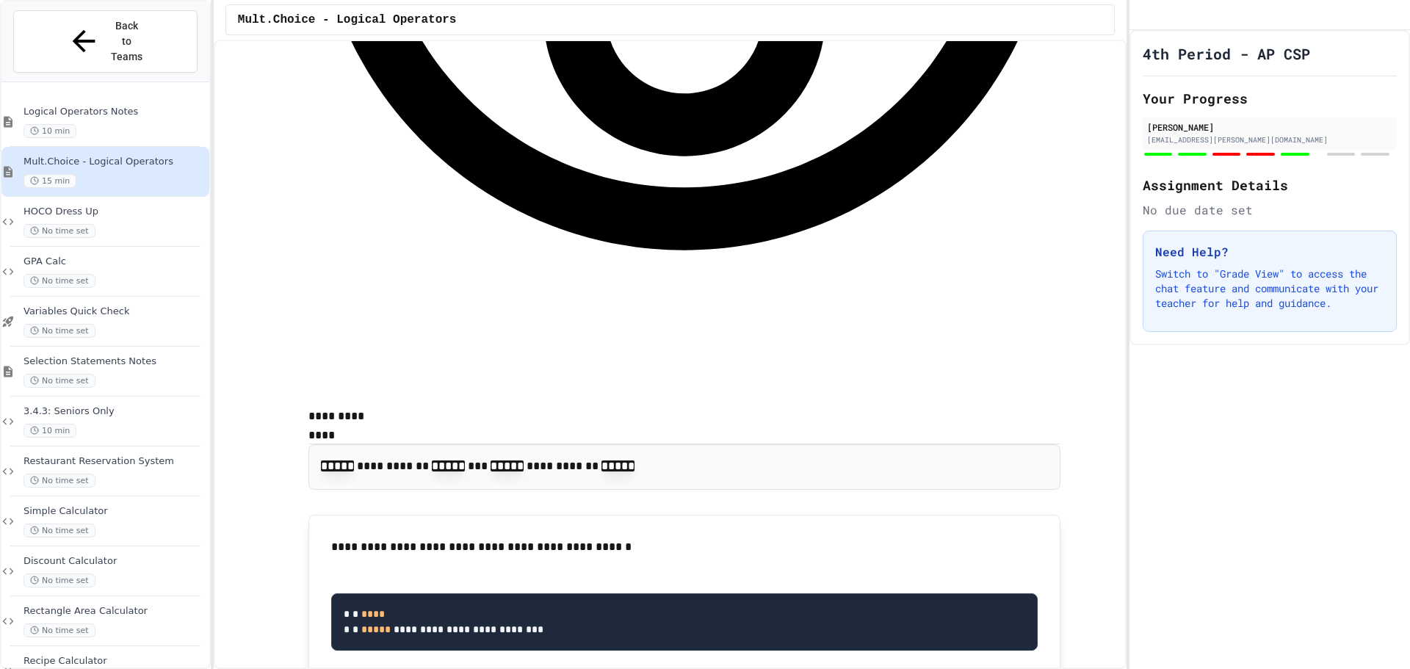
scroll to position [3083, 0]
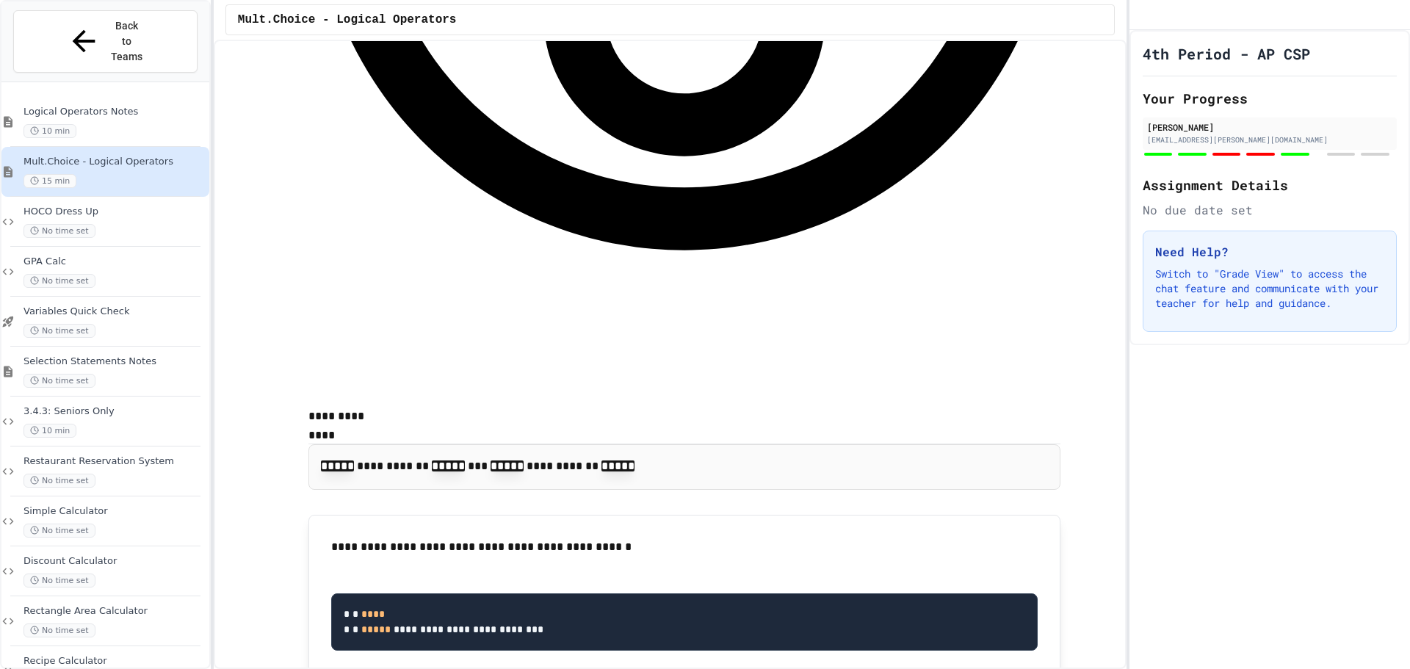
scroll to position [3157, 0]
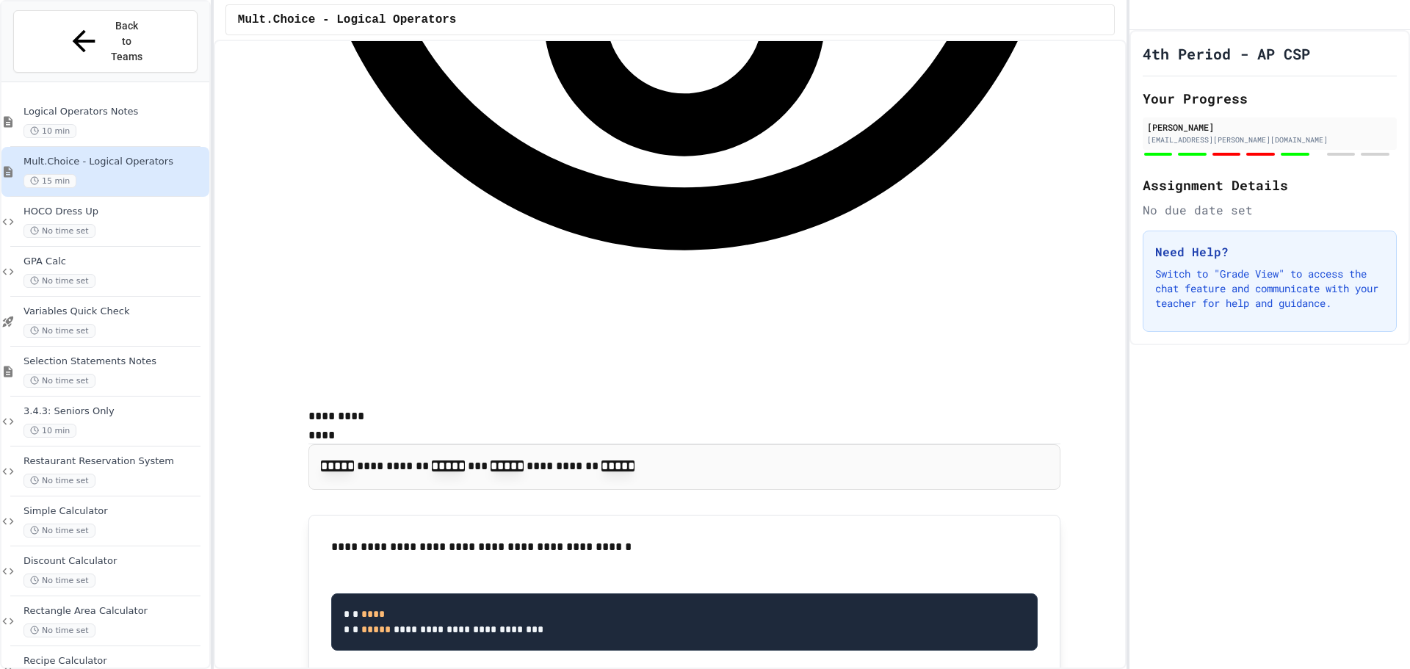
scroll to position [3157, 0]
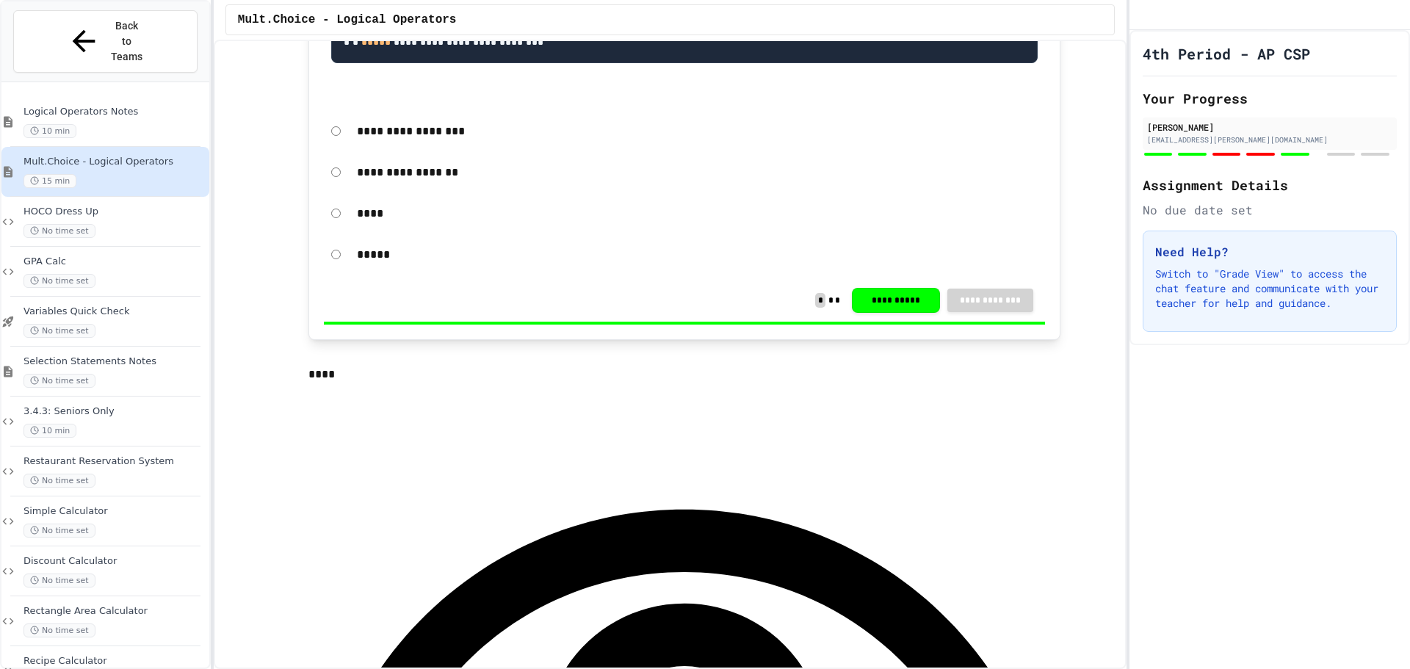
scroll to position [3964, 0]
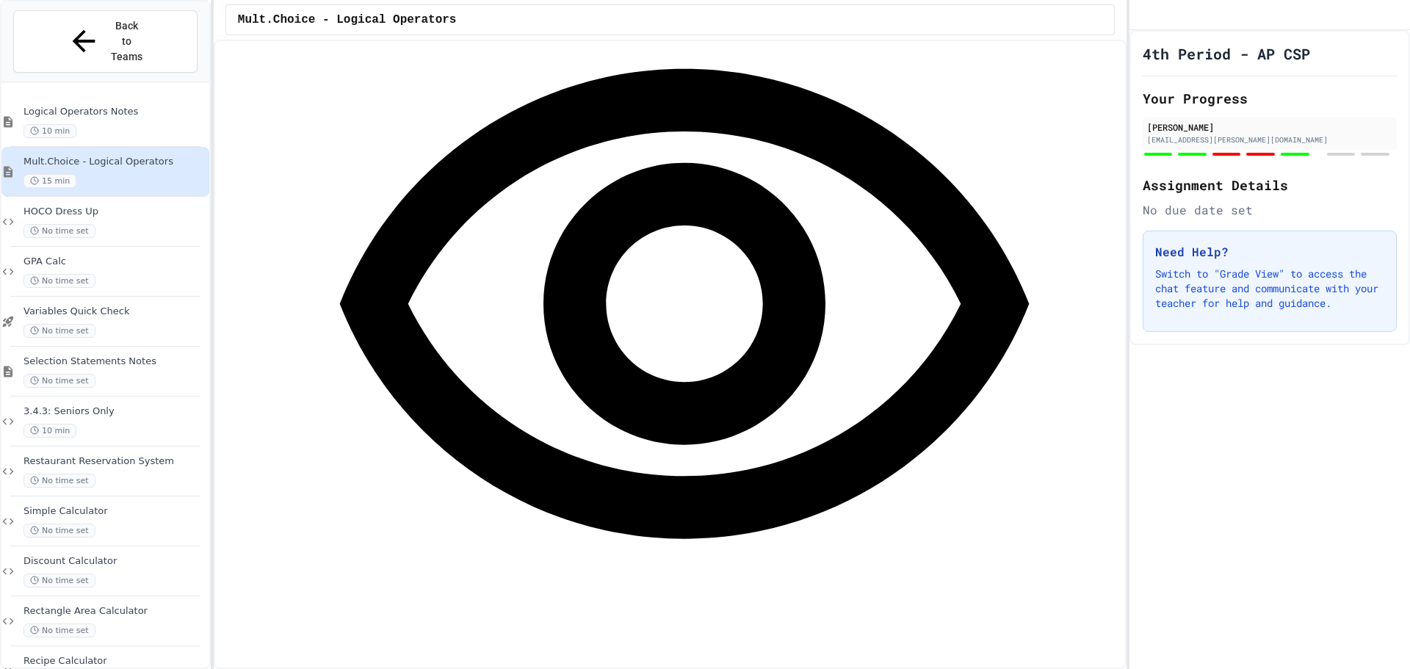
scroll to position [3818, 0]
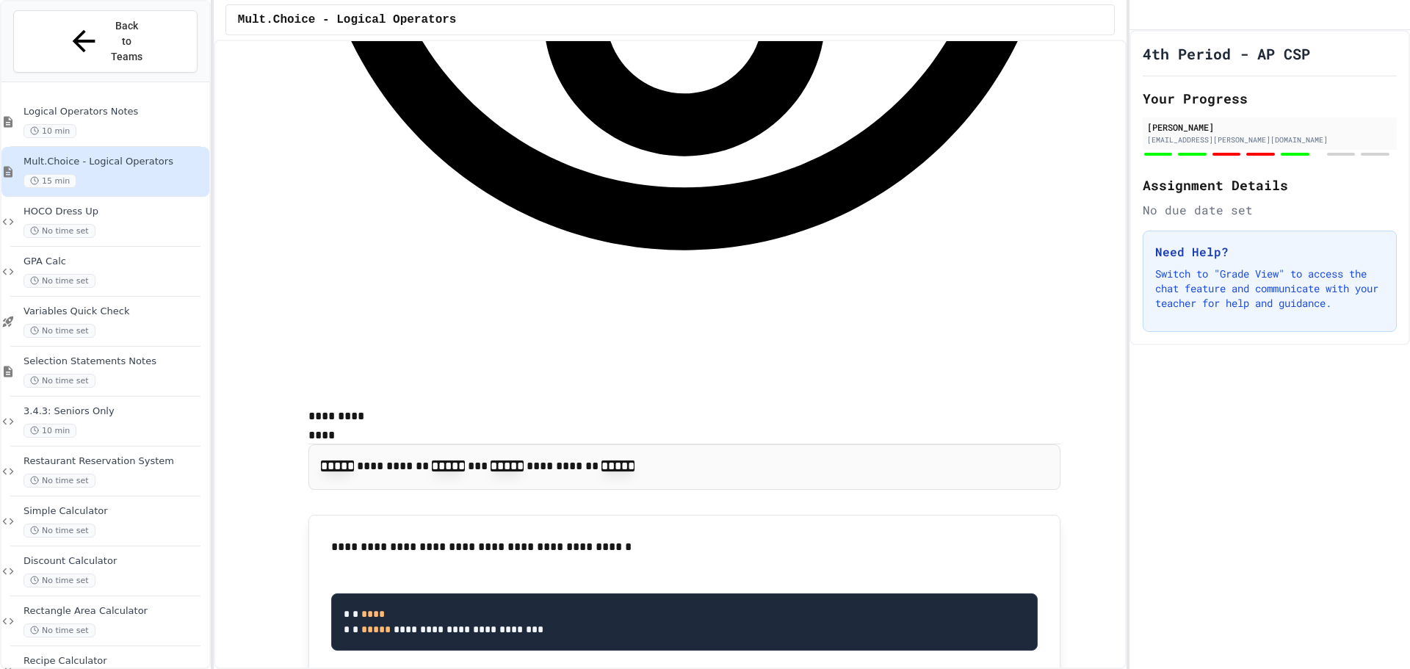
scroll to position [3157, 0]
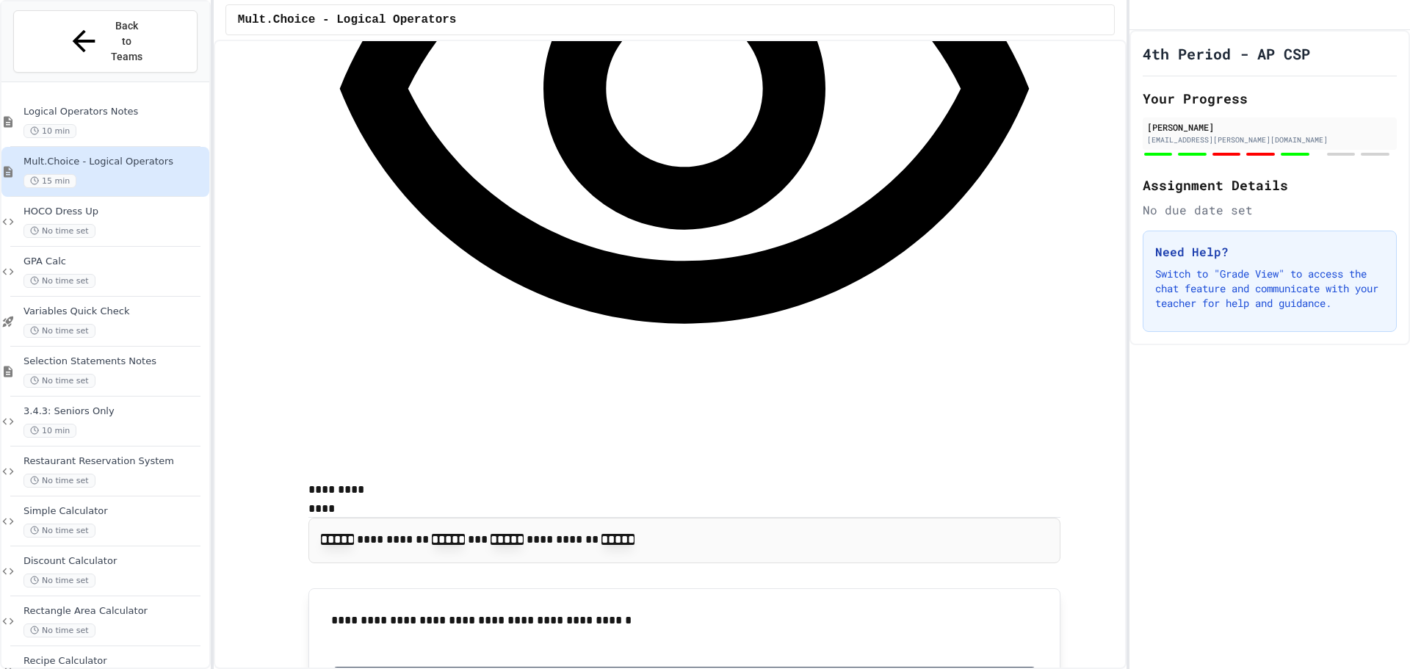
click at [492, 668] on div at bounding box center [705, 670] width 1410 height 0
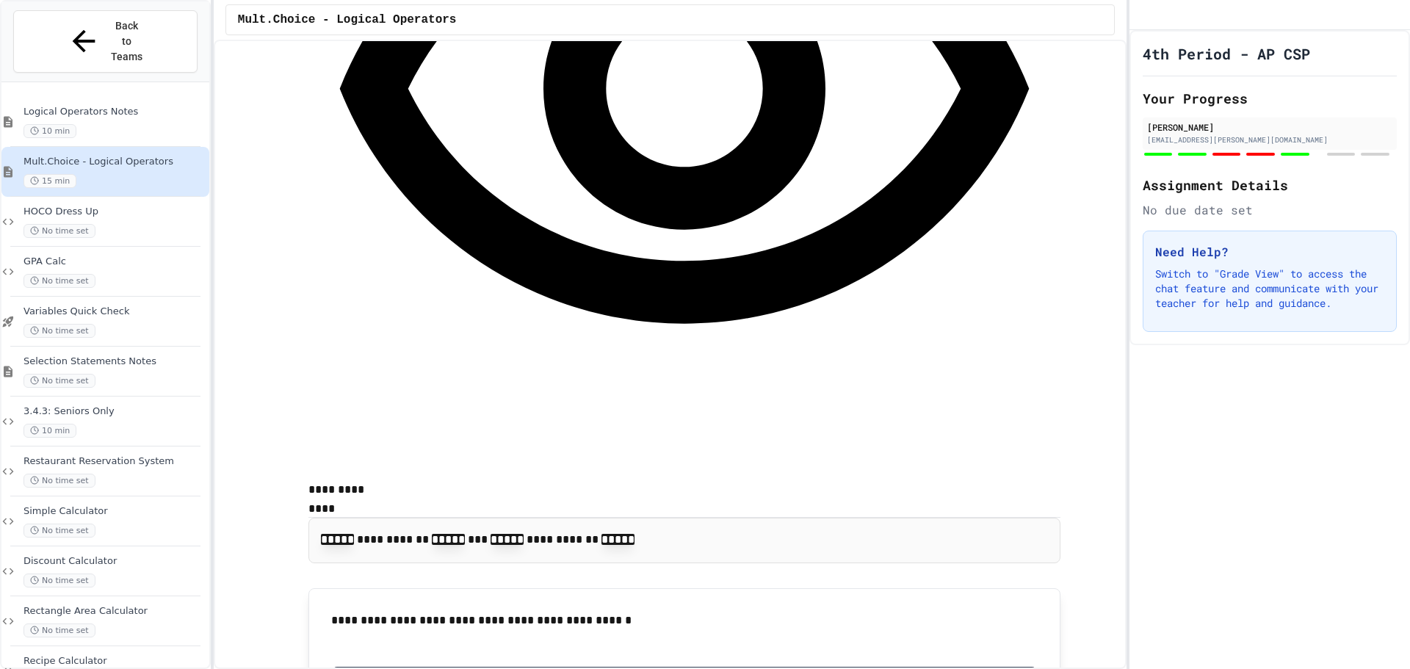
scroll to position [3230, 0]
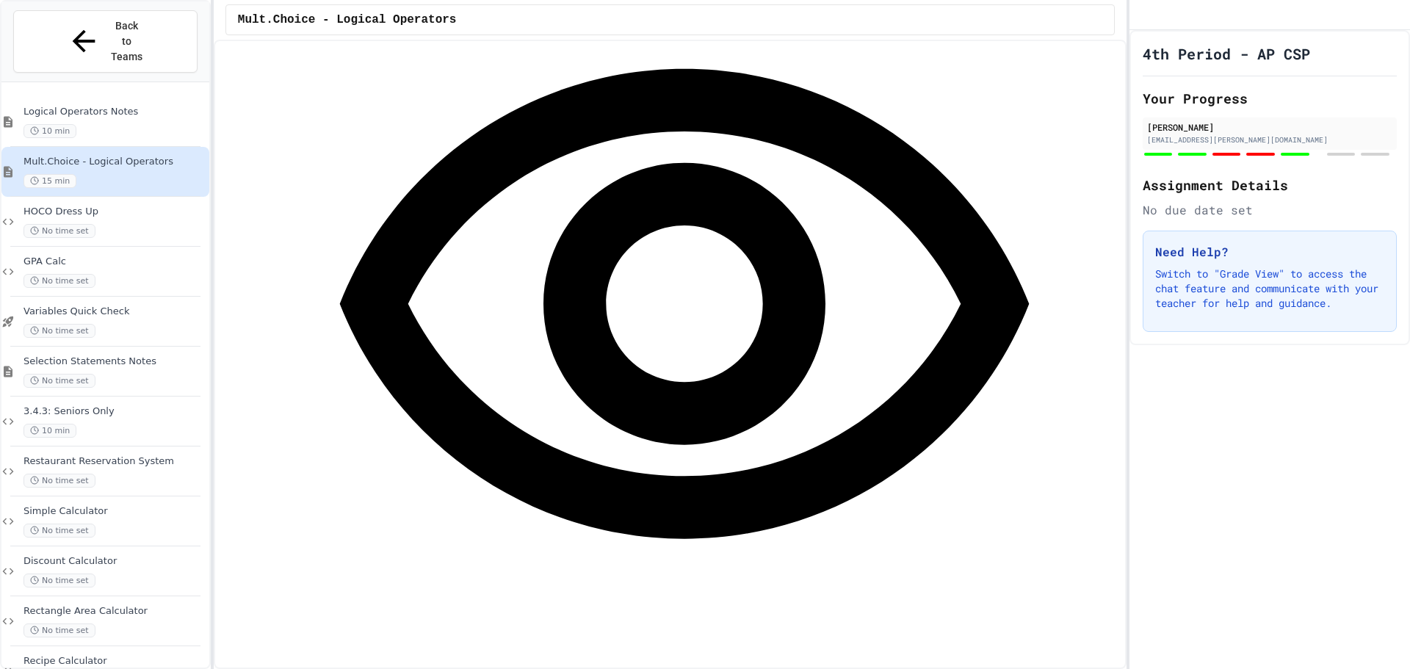
scroll to position [4185, 0]
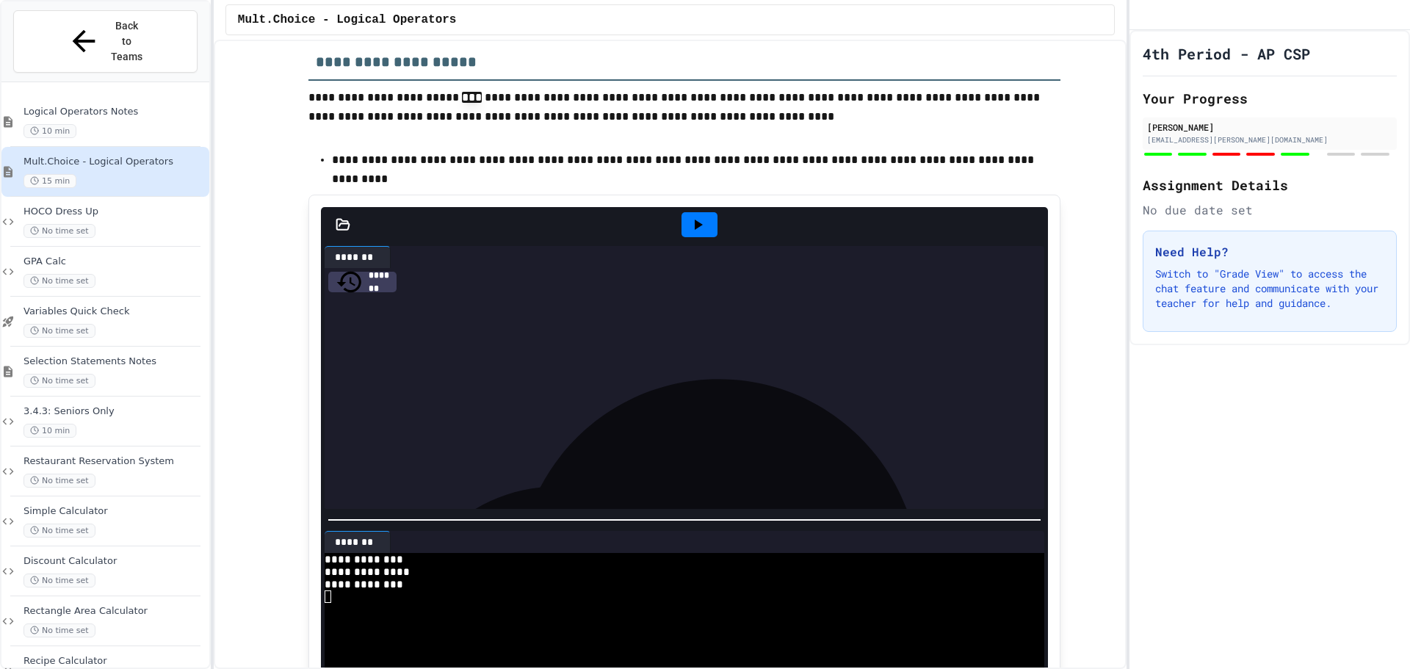
scroll to position [5212, 0]
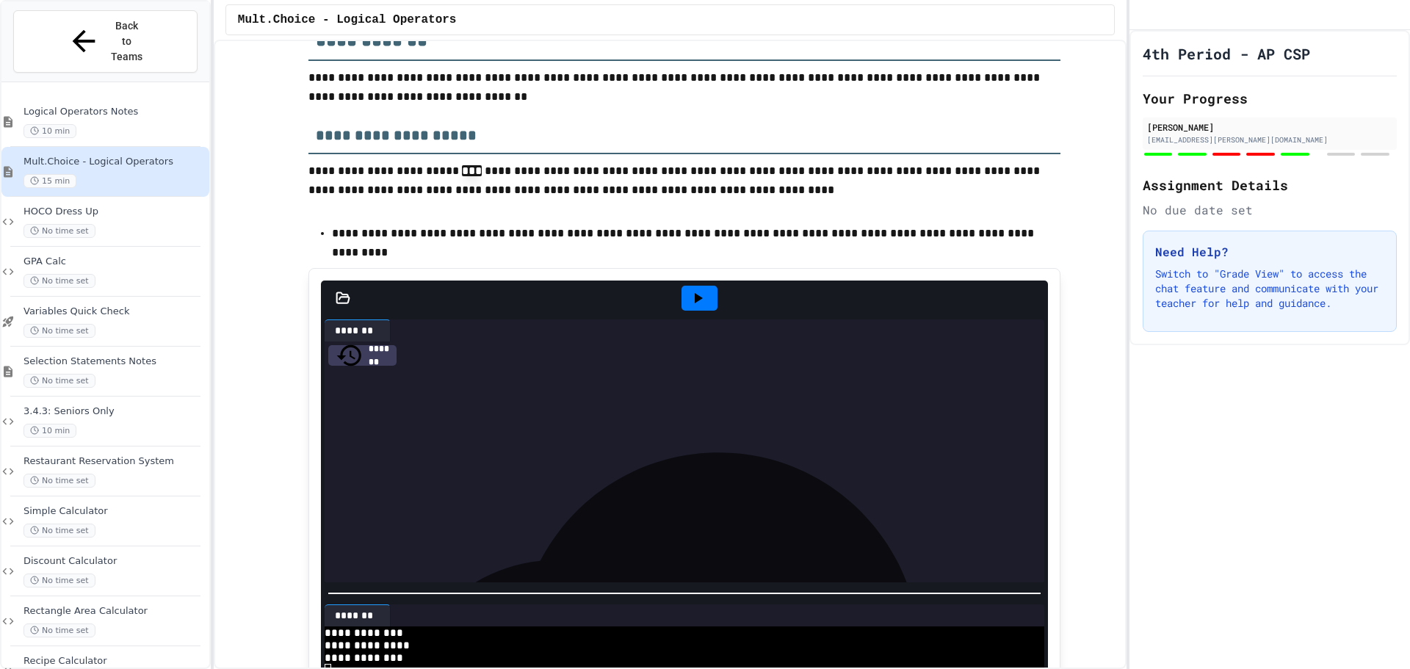
scroll to position [5356, 0]
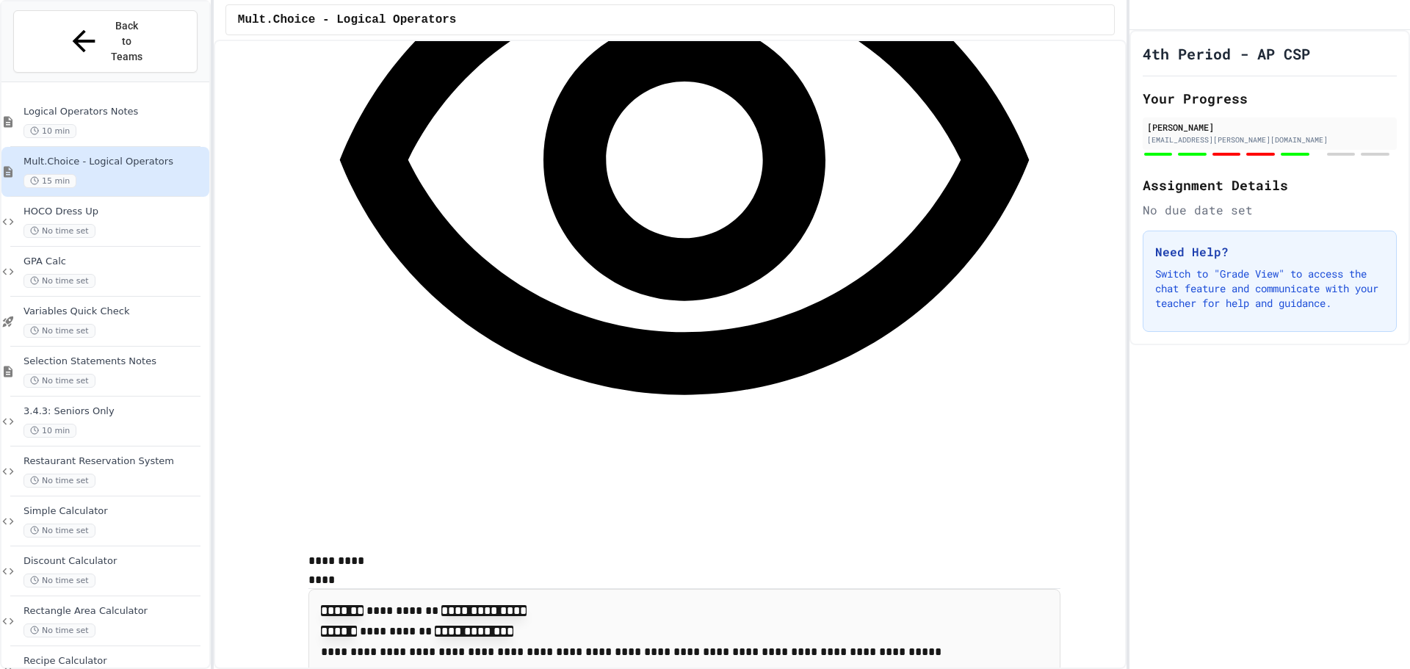
scroll to position [4475, 0]
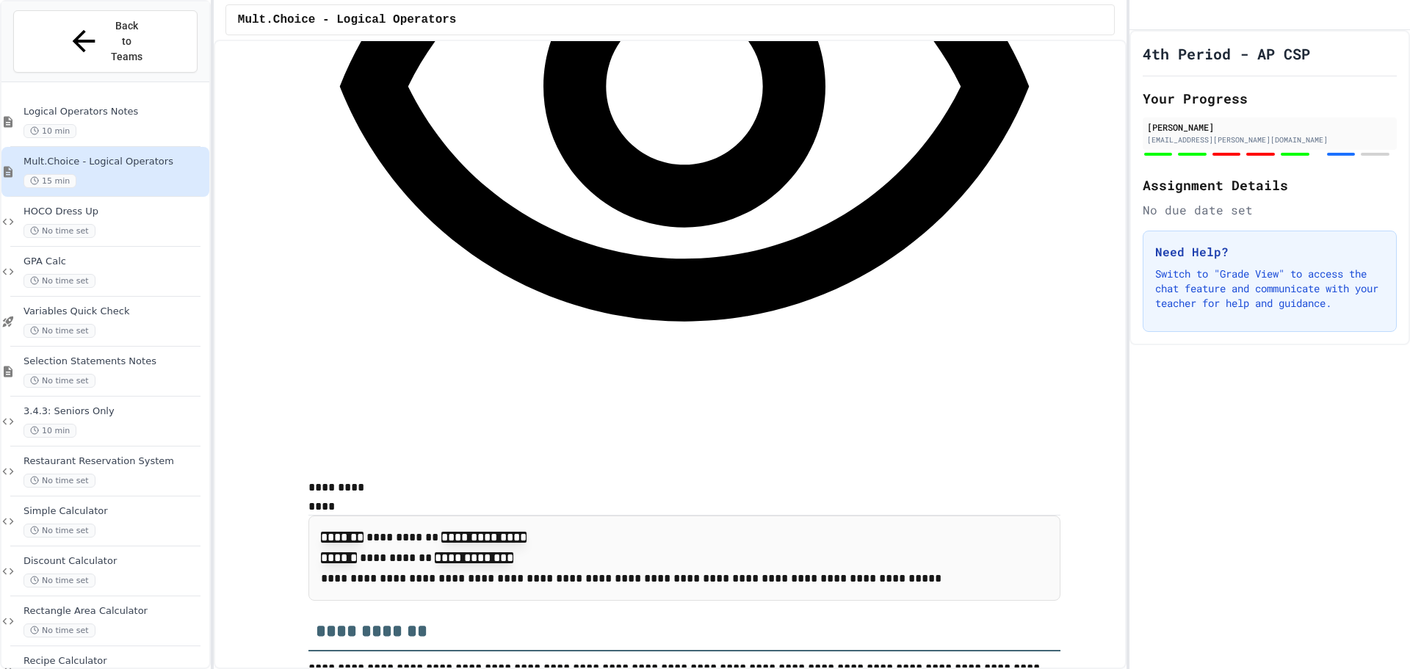
scroll to position [4769, 0]
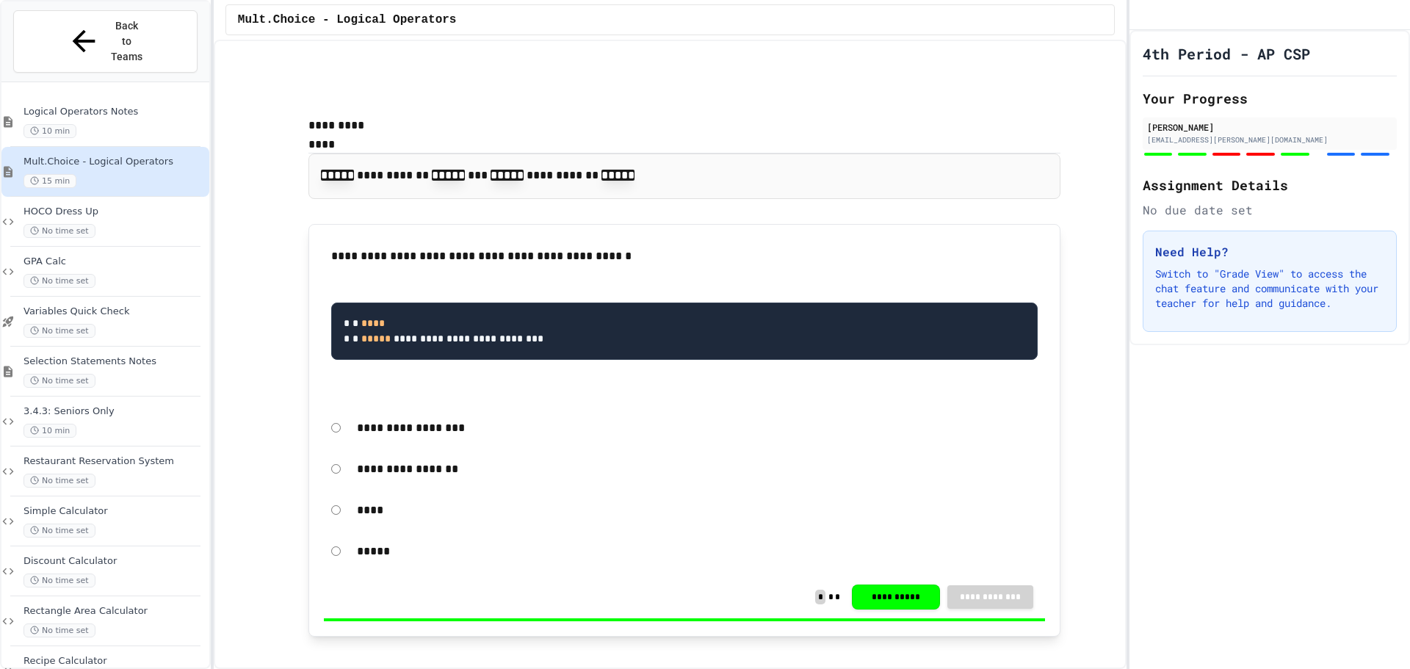
scroll to position [3815, 0]
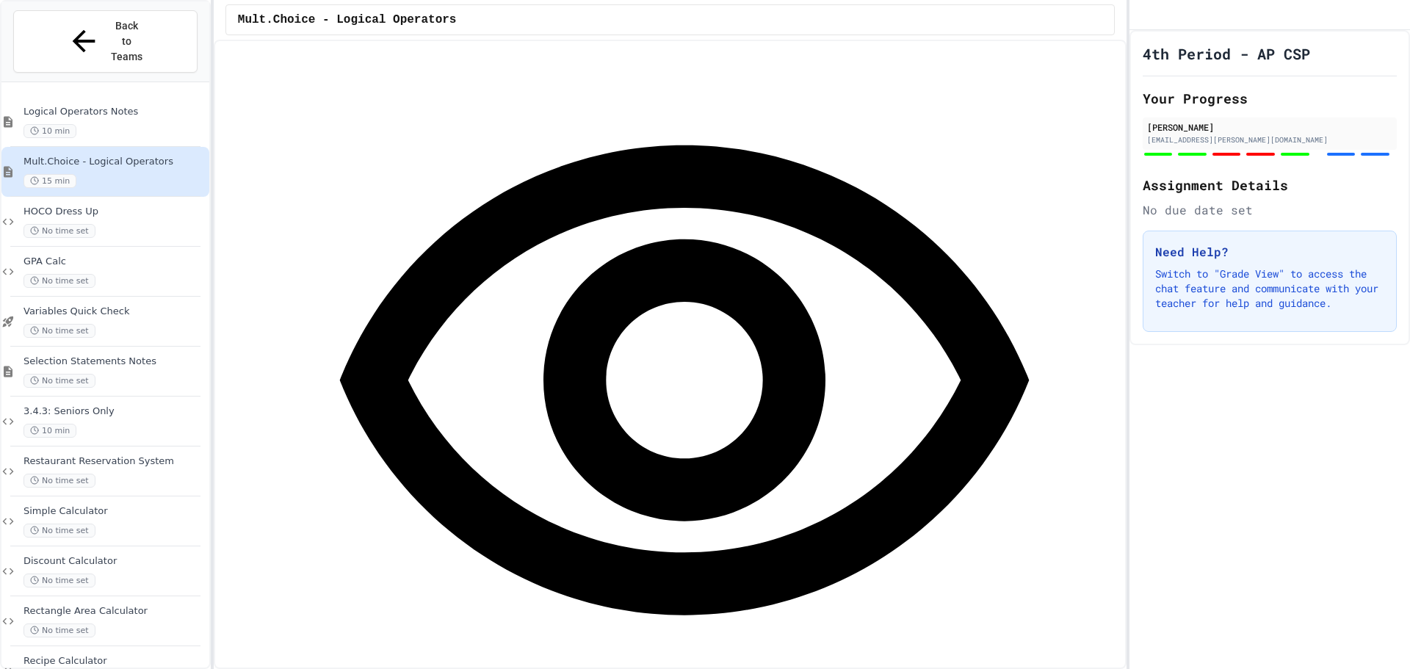
scroll to position [4475, 0]
